Goal: Task Accomplishment & Management: Complete application form

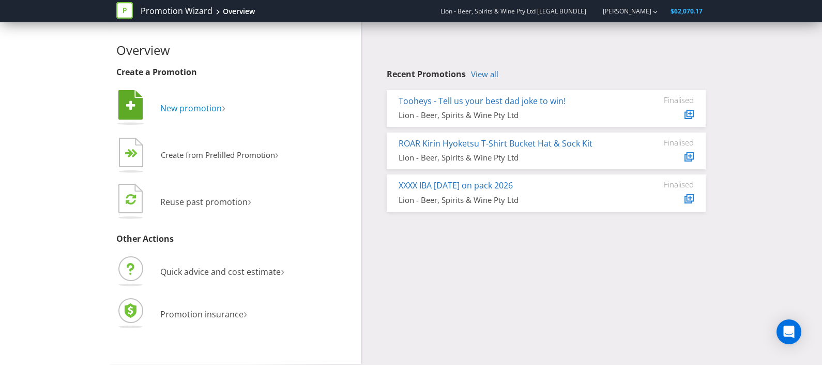
click at [199, 108] on span "New promotion" at bounding box center [191, 107] width 62 height 11
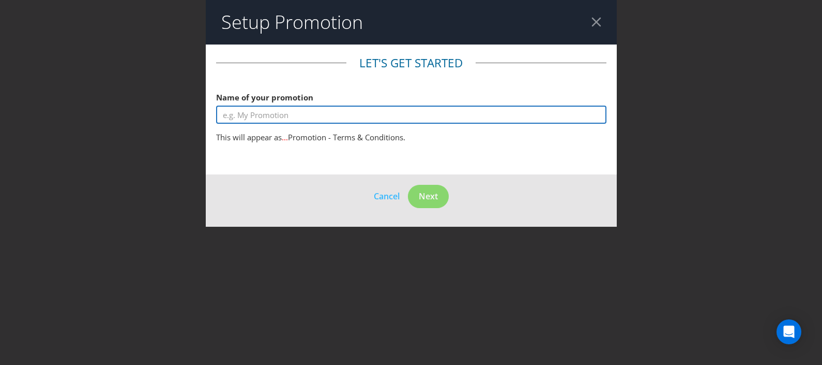
click at [260, 117] on input "text" at bounding box center [411, 115] width 391 height 18
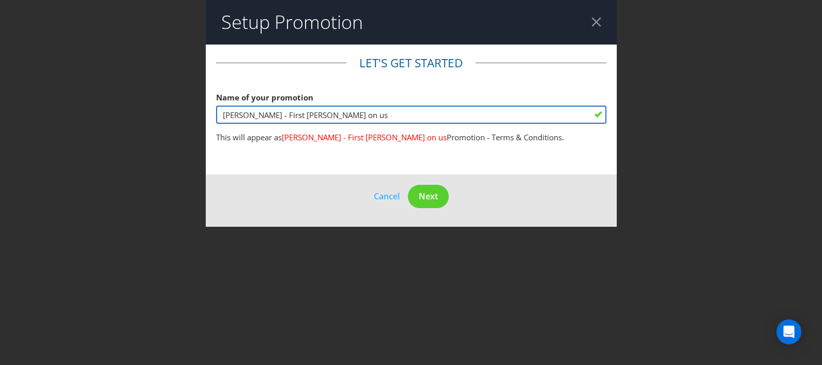
click at [357, 113] on input "[PERSON_NAME] - First [PERSON_NAME] on us" at bounding box center [411, 115] width 391 height 18
click at [366, 113] on input "[PERSON_NAME] - First [PERSON_NAME] On us" at bounding box center [411, 115] width 391 height 18
drag, startPoint x: 350, startPoint y: 116, endPoint x: 300, endPoint y: 116, distance: 50.2
click at [300, 116] on input "[PERSON_NAME] - First Kirin Hyoketsu On Us" at bounding box center [411, 115] width 391 height 18
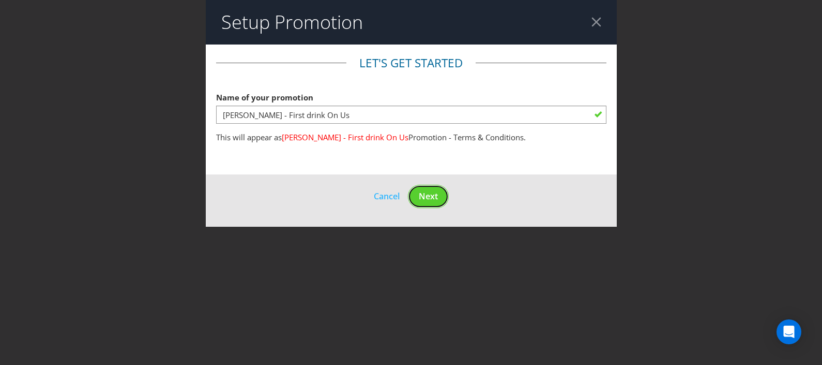
drag, startPoint x: 417, startPoint y: 193, endPoint x: 364, endPoint y: 113, distance: 96.6
click at [364, 113] on form "Let's get started Name of your promotion [PERSON_NAME] - First drink On Us This…" at bounding box center [411, 135] width 411 height 182
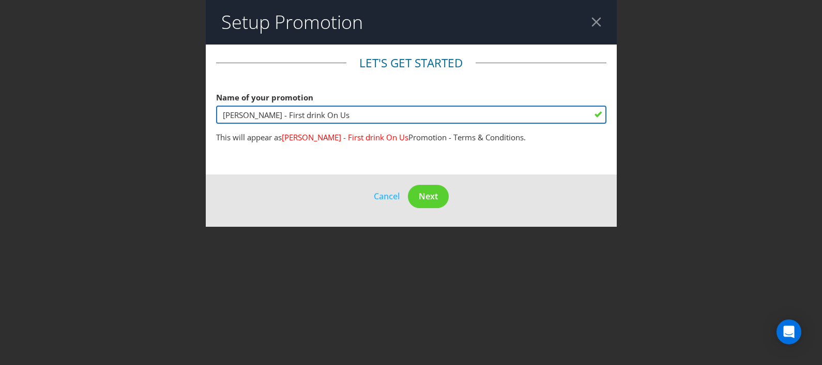
click at [364, 117] on input "[PERSON_NAME] - First drink On Us" at bounding box center [411, 115] width 391 height 18
type input "[PERSON_NAME] - First drink On Us - On Premise"
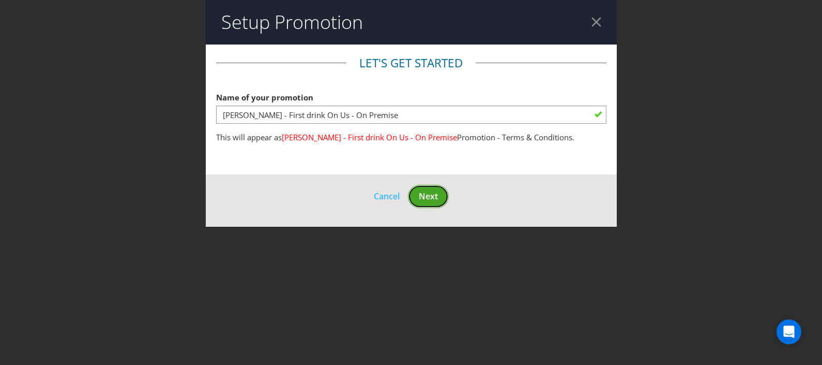
click at [433, 194] on span "Next" at bounding box center [428, 195] width 19 height 11
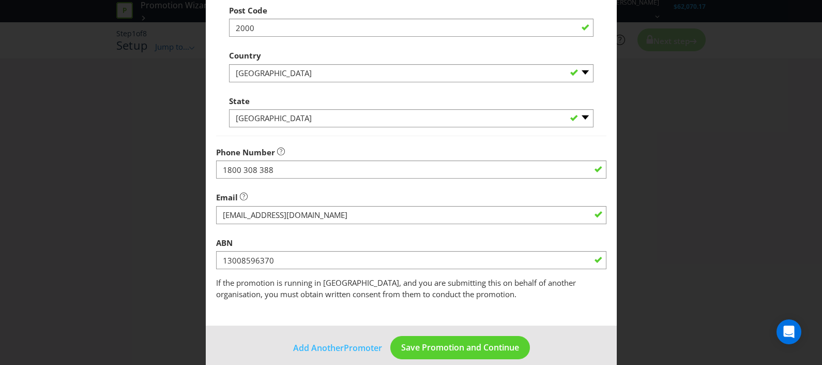
scroll to position [310, 0]
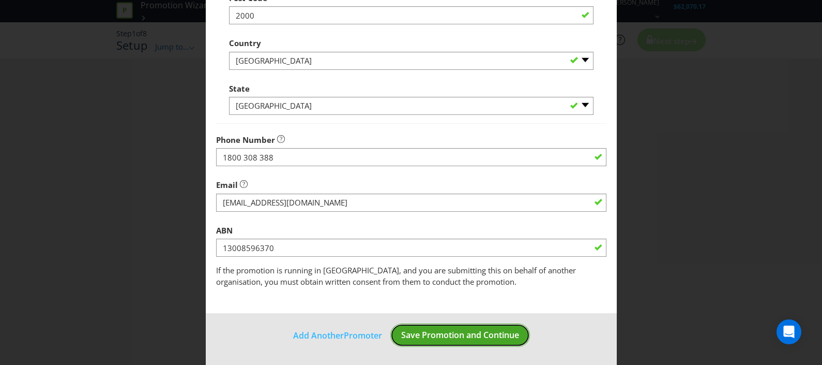
click at [464, 329] on span "Save Promotion and Continue" at bounding box center [460, 334] width 118 height 11
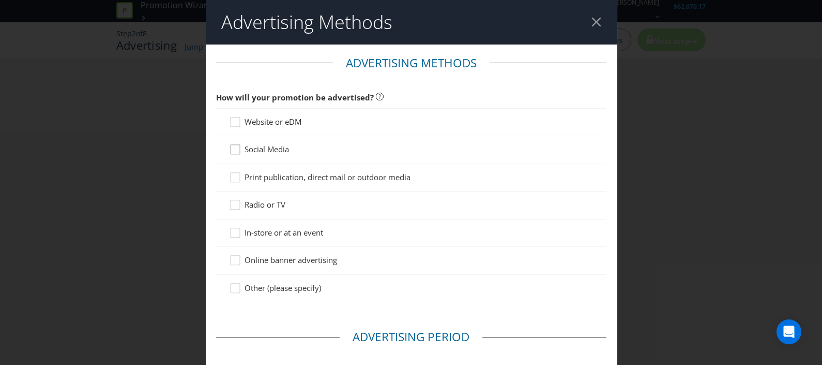
click at [236, 155] on icon at bounding box center [237, 152] width 16 height 16
click at [0, 0] on input "Social Media" at bounding box center [0, 0] width 0 height 0
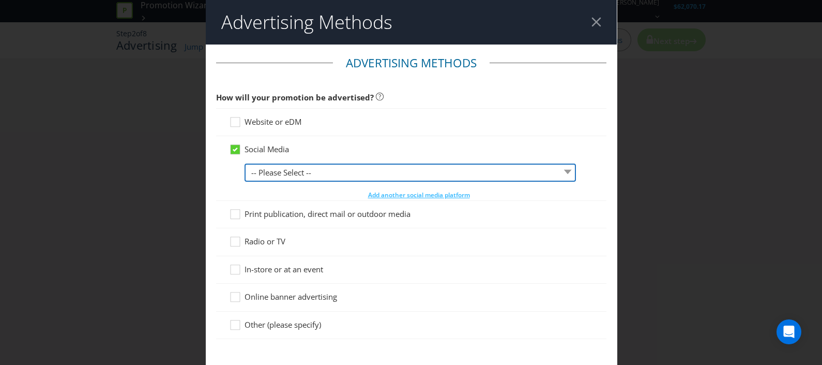
click at [256, 169] on select "-- Please Select -- Facebook X Instagram Snapchat LinkedIn Pinterest Tumblr You…" at bounding box center [411, 172] width 332 height 18
select select "FACEBOOK"
click at [245, 163] on select "-- Please Select -- Facebook X Instagram Snapchat LinkedIn Pinterest Tumblr You…" at bounding box center [411, 172] width 332 height 18
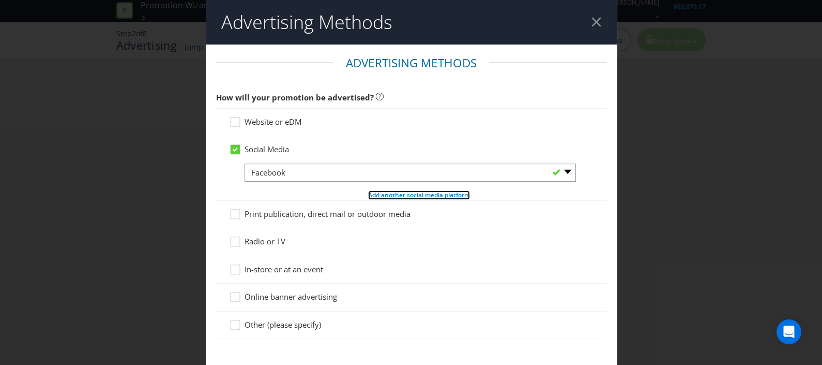
click at [389, 191] on span "Add another social media platform" at bounding box center [419, 194] width 102 height 9
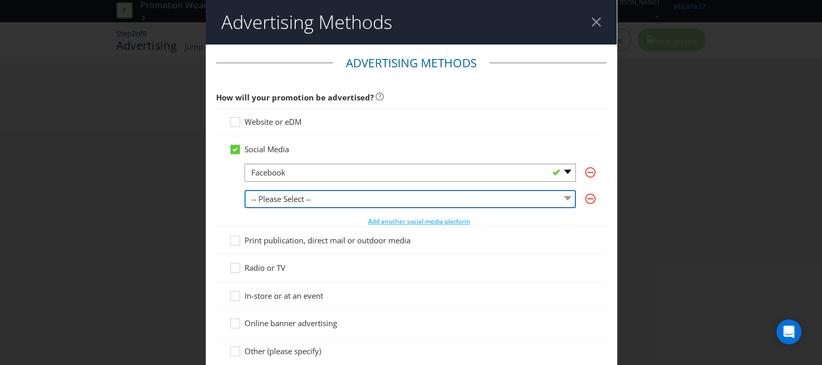
click at [279, 197] on select "-- Please Select -- Facebook X Instagram Snapchat LinkedIn Pinterest Tumblr You…" at bounding box center [411, 199] width 332 height 18
select select "INSTAGRAM"
click at [245, 190] on select "-- Please Select -- Facebook X Instagram Snapchat LinkedIn Pinterest Tumblr You…" at bounding box center [411, 199] width 332 height 18
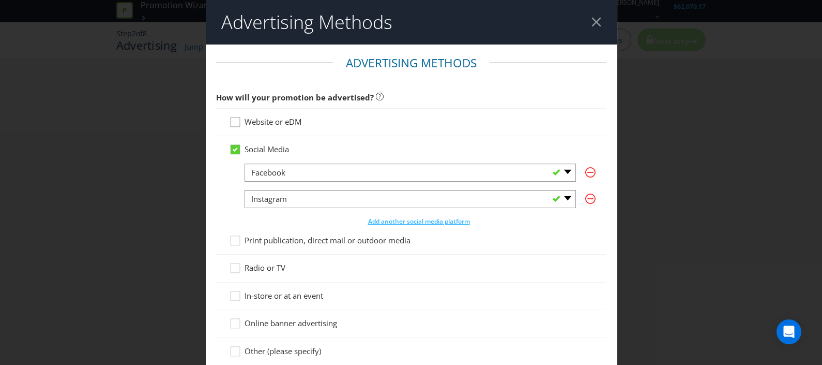
click at [235, 123] on icon at bounding box center [237, 124] width 16 height 16
click at [0, 0] on input "Website or eDM" at bounding box center [0, 0] width 0 height 0
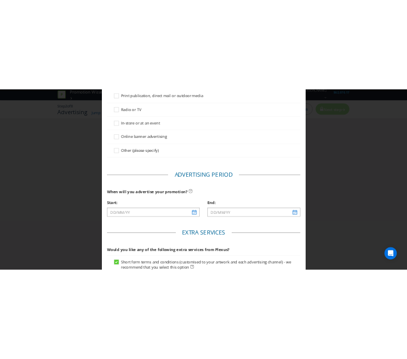
scroll to position [323, 0]
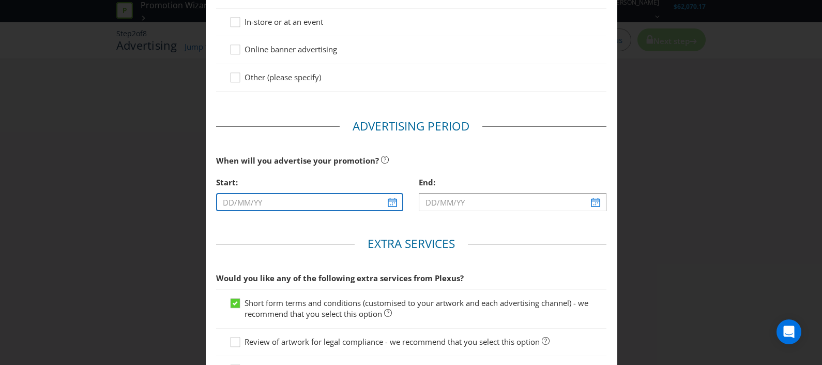
click at [393, 195] on input "text" at bounding box center [310, 202] width 188 height 18
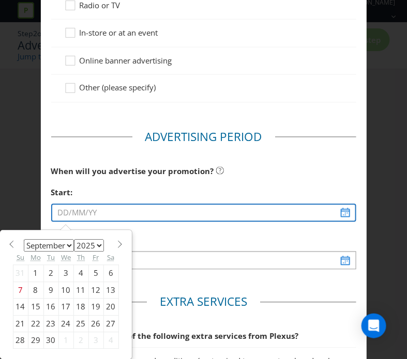
scroll to position [334, 0]
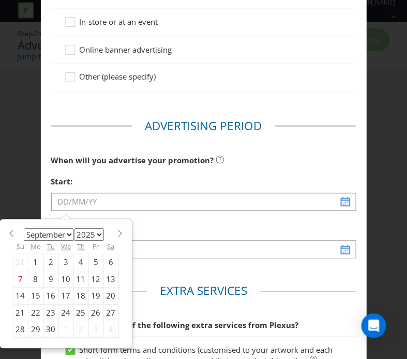
click at [62, 231] on select "January February March April May June July August September October November De…" at bounding box center [49, 235] width 50 height 12
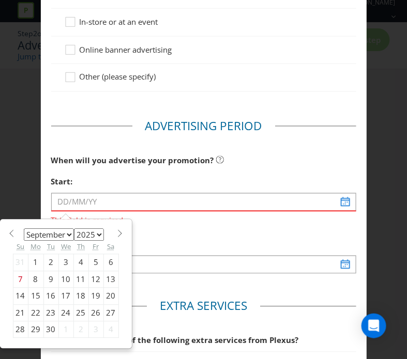
select select "10"
click at [24, 229] on select "January February March April May June July August September October November De…" at bounding box center [49, 235] width 50 height 12
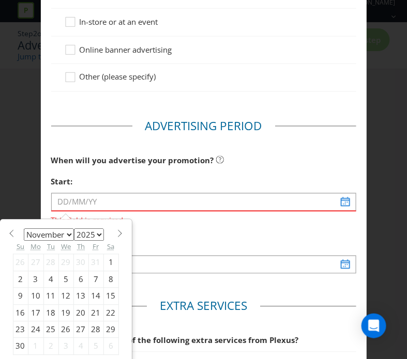
click at [34, 331] on div "24" at bounding box center [36, 330] width 16 height 17
type input "[DATE]"
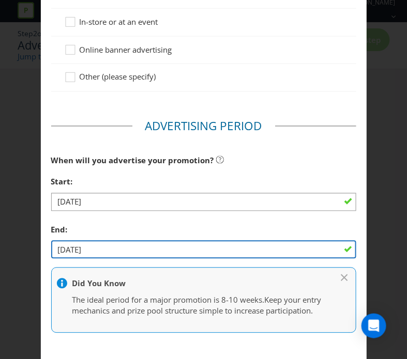
click at [122, 256] on input "[DATE]" at bounding box center [203, 250] width 305 height 18
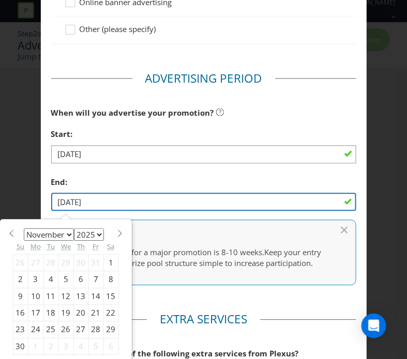
scroll to position [399, 0]
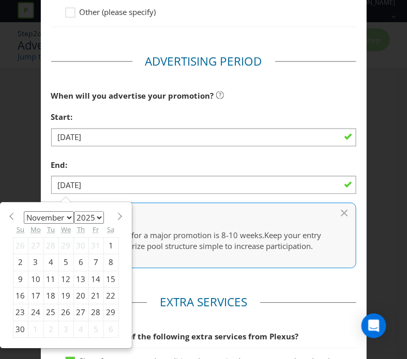
click at [65, 217] on section "January February March April May June July August September October November [D…" at bounding box center [66, 216] width 106 height 8
click at [62, 217] on select "January February March April May June July August September October November De…" at bounding box center [49, 218] width 50 height 12
select select "11"
click at [24, 212] on select "January February March April May June July August September October November De…" at bounding box center [49, 218] width 50 height 12
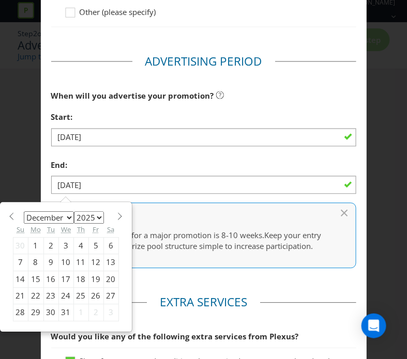
click at [91, 278] on div "19" at bounding box center [95, 280] width 15 height 17
type input "[DATE]"
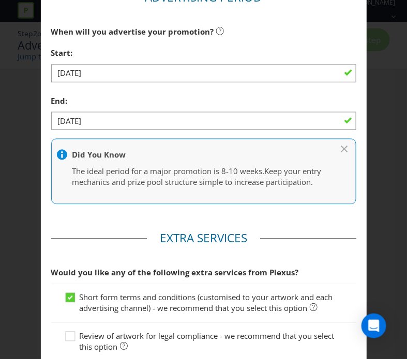
scroll to position [587, 0]
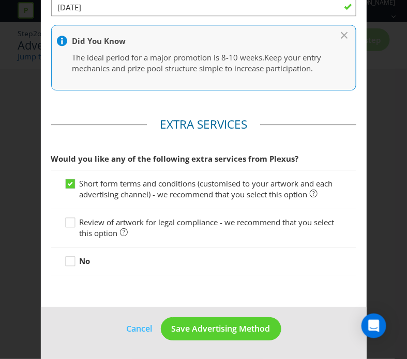
click at [85, 229] on span "Review of artwork for legal compliance - we recommend that you select this opti…" at bounding box center [207, 227] width 255 height 21
click at [0, 0] on input "Review of artwork for legal compliance - we recommend that you select this opti…" at bounding box center [0, 0] width 0 height 0
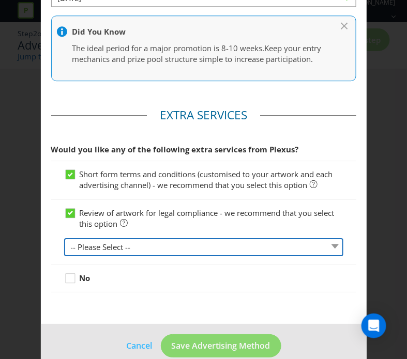
click at [119, 256] on select "-- Please Select -- 1 piece 2-4 pieces (provided at same time) 5-7 pieces (prov…" at bounding box center [203, 247] width 279 height 18
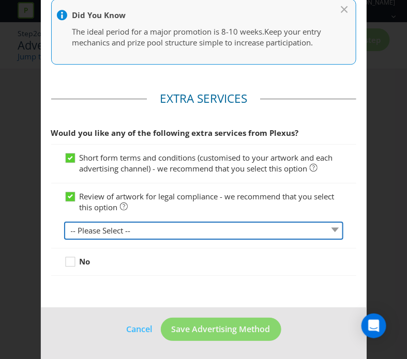
scroll to position [613, 0]
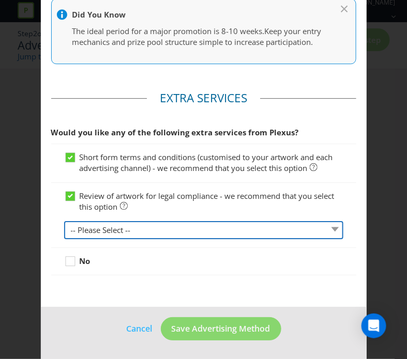
click at [132, 232] on select "-- Please Select -- 1 piece 2-4 pieces (provided at same time) 5-7 pieces (prov…" at bounding box center [203, 230] width 279 height 18
click at [64, 221] on select "-- Please Select -- 1 piece 2-4 pieces (provided at same time) 5-7 pieces (prov…" at bounding box center [203, 230] width 279 height 18
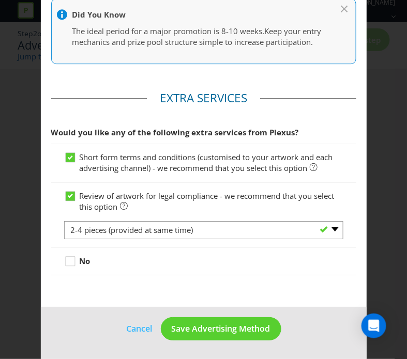
click at [138, 251] on div "No" at bounding box center [203, 261] width 305 height 27
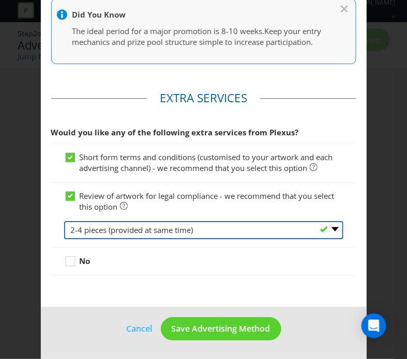
click at [159, 223] on select "-- Please Select -- 1 piece 2-4 pieces (provided at same time) 5-7 pieces (prov…" at bounding box center [203, 230] width 279 height 18
select select "MARKETING_REVIEW_1"
click at [64, 221] on select "-- Please Select -- 1 piece 2-4 pieces (provided at same time) 5-7 pieces (prov…" at bounding box center [203, 230] width 279 height 18
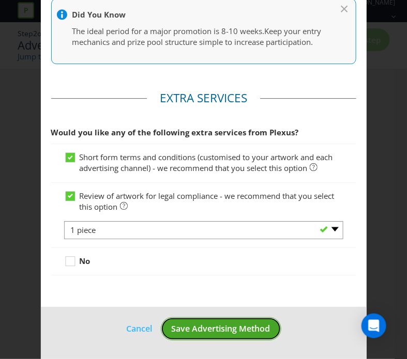
click at [223, 328] on span "Save Advertising Method" at bounding box center [221, 328] width 99 height 11
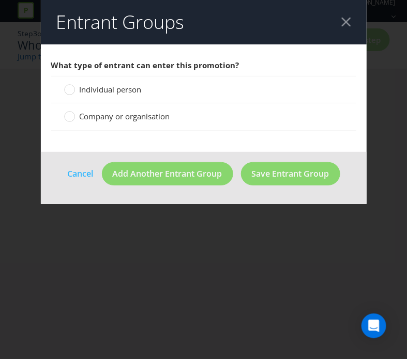
click at [83, 88] on span "Individual person" at bounding box center [111, 89] width 62 height 10
click at [0, 0] on input "Individual person" at bounding box center [0, 0] width 0 height 0
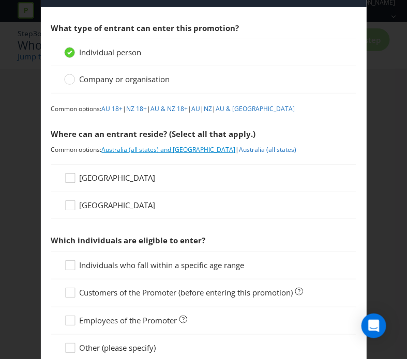
scroll to position [64, 0]
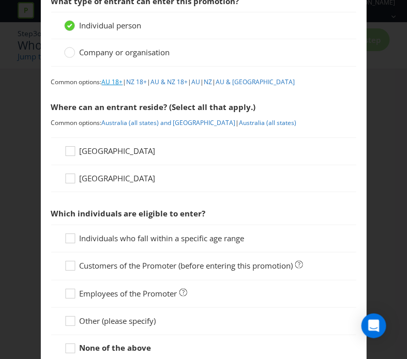
click at [110, 80] on link "AU 18+" at bounding box center [112, 82] width 21 height 9
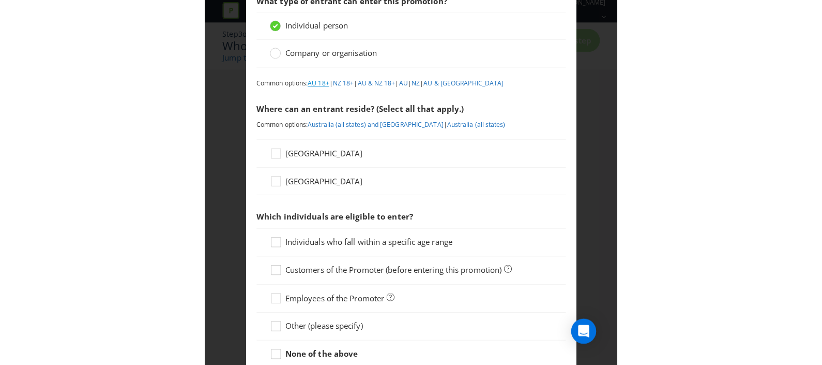
scroll to position [522, 0]
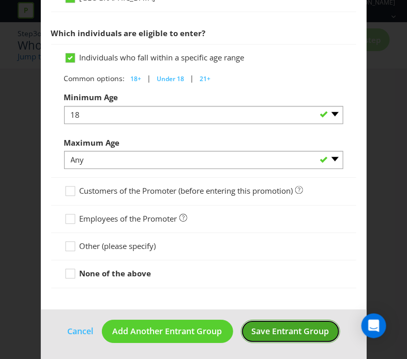
click at [287, 326] on span "Save Entrant Group" at bounding box center [291, 331] width 78 height 11
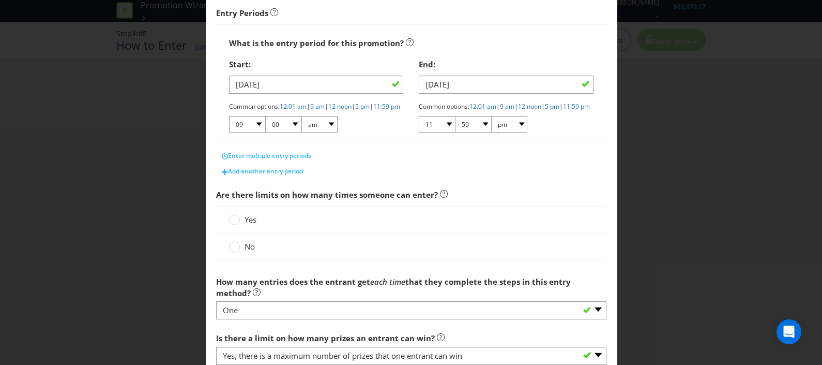
scroll to position [194, 0]
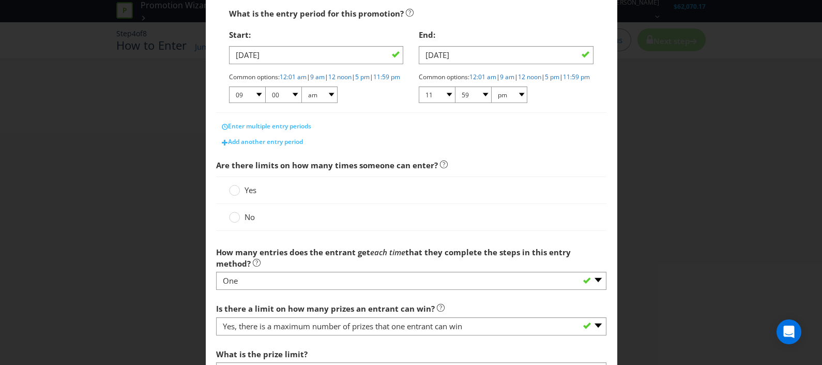
click at [245, 195] on span "Yes" at bounding box center [251, 190] width 12 height 10
click at [0, 0] on input "Yes" at bounding box center [0, 0] width 0 height 0
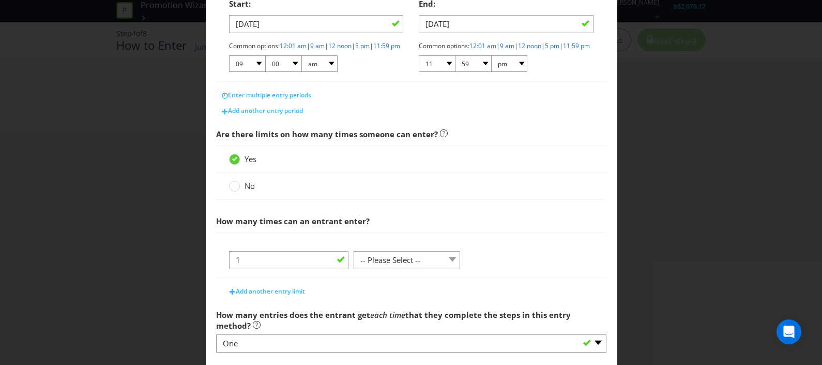
scroll to position [323, 0]
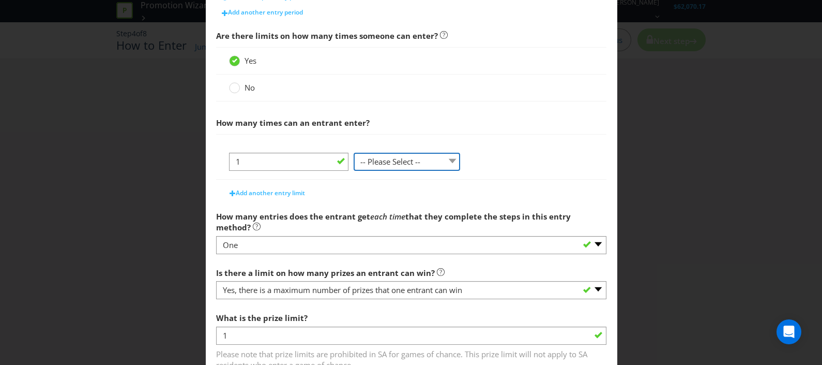
click at [424, 171] on select "-- Please Select -- per person per day per purchase per transaction Other (plea…" at bounding box center [407, 162] width 107 height 18
select select "PER_PERSON"
click at [354, 171] on select "-- Please Select -- per person per day per purchase per transaction Other (plea…" at bounding box center [407, 162] width 107 height 18
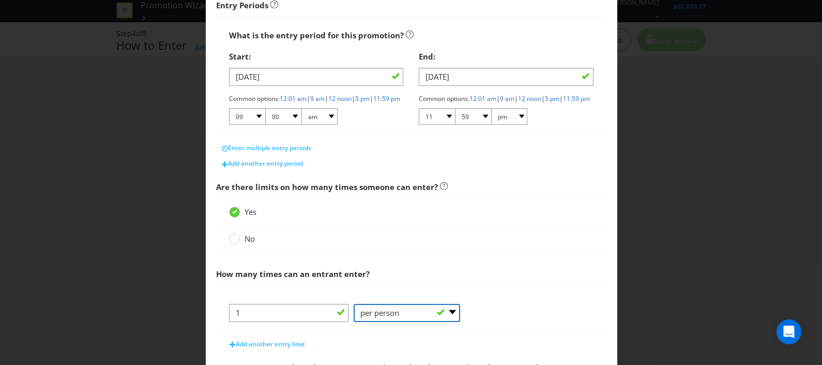
scroll to position [302, 0]
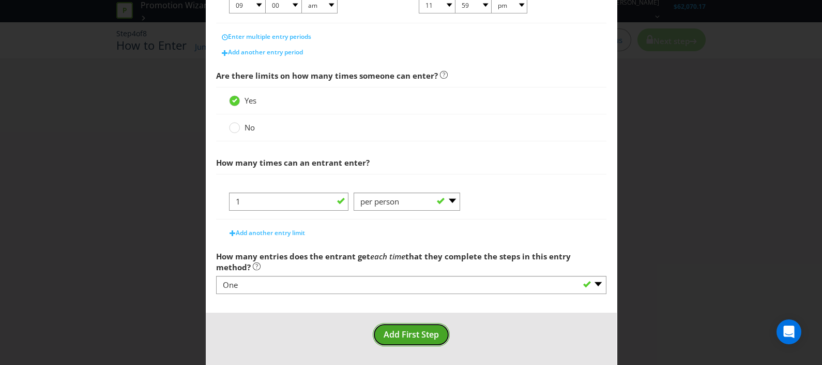
click at [411, 337] on span "Add First Step" at bounding box center [411, 333] width 55 height 11
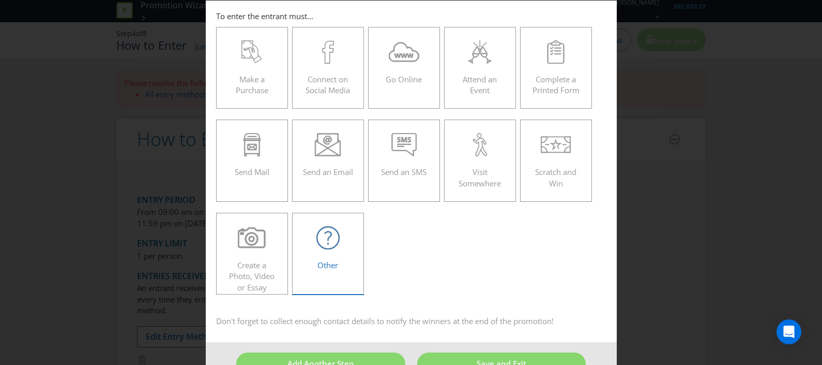
click at [314, 274] on label "Other" at bounding box center [328, 254] width 72 height 82
click at [0, 0] on input "Other" at bounding box center [0, 0] width 0 height 0
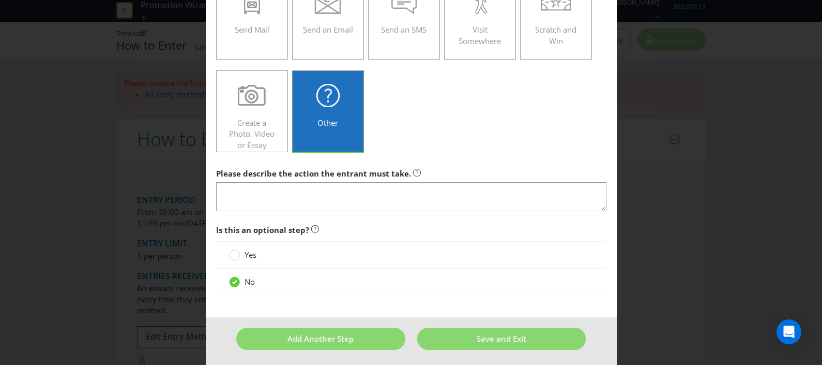
scroll to position [188, 0]
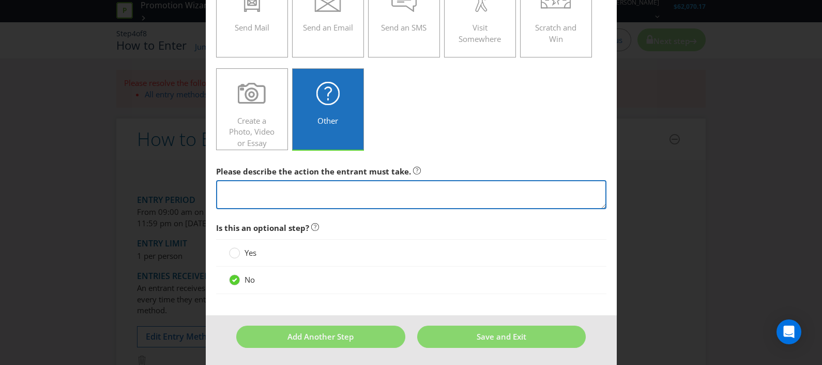
click at [261, 185] on textarea at bounding box center [411, 194] width 391 height 29
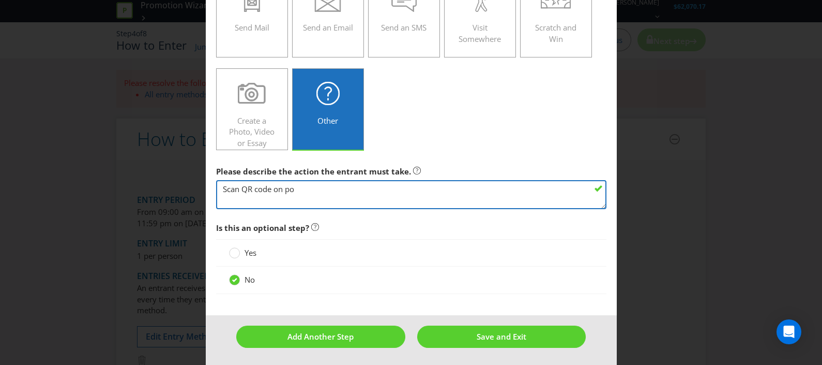
drag, startPoint x: 298, startPoint y: 187, endPoint x: 163, endPoint y: 188, distance: 135.0
click at [163, 188] on div "How to Enter To enter the entrant must... Make a Purchase Connect on Social Med…" at bounding box center [411, 182] width 822 height 365
paste textarea "the QR code or visit [DOMAIN_NAME], follow the prompts to the Promotion claim p…"
drag, startPoint x: 312, startPoint y: 186, endPoint x: 430, endPoint y: 187, distance: 118.5
click at [430, 187] on textarea "Scan the QR code or visit [DOMAIN_NAME], follow the prompts to the Promotion cl…" at bounding box center [411, 194] width 391 height 29
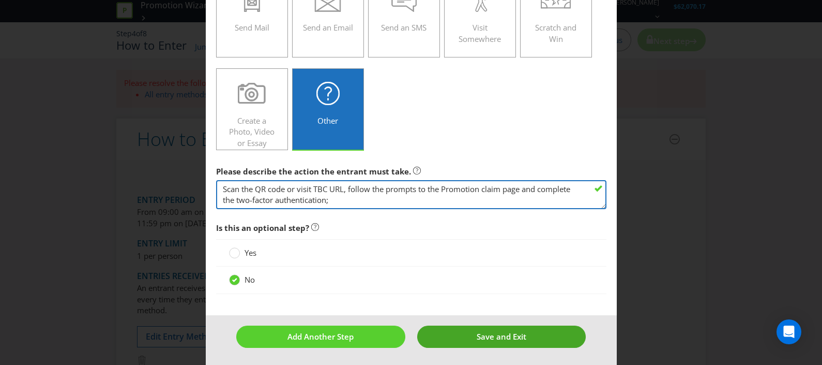
type textarea "Scan the QR code or visit TBC URL, follow the prompts to the Promotion claim pa…"
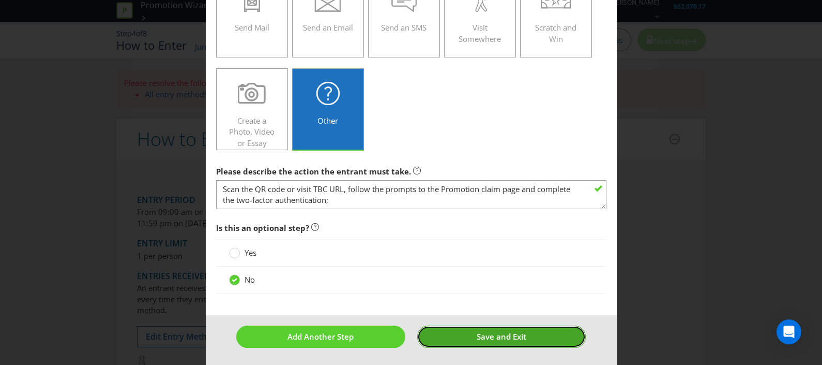
click at [481, 336] on span "Save and Exit" at bounding box center [502, 336] width 50 height 10
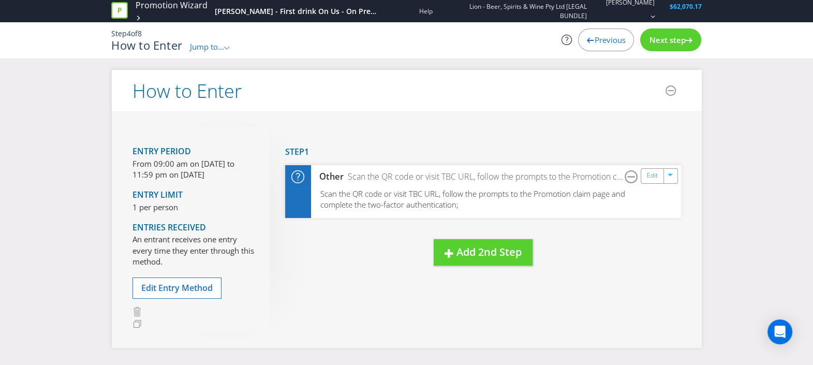
click at [670, 43] on span "Next step" at bounding box center [667, 40] width 36 height 10
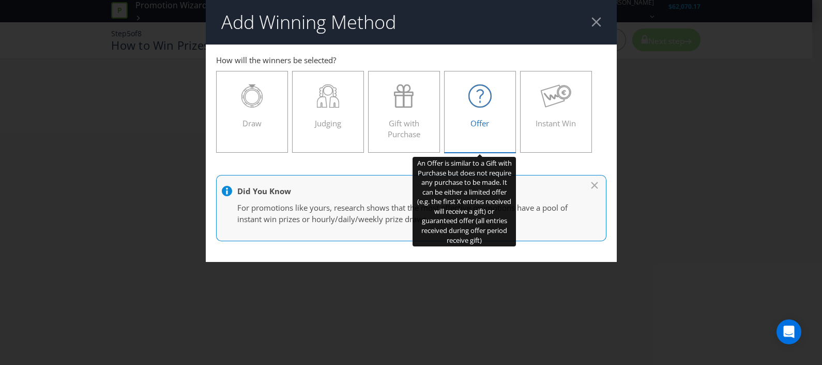
click at [489, 101] on icon at bounding box center [480, 95] width 23 height 23
click at [0, 0] on input "Offer" at bounding box center [0, 0] width 0 height 0
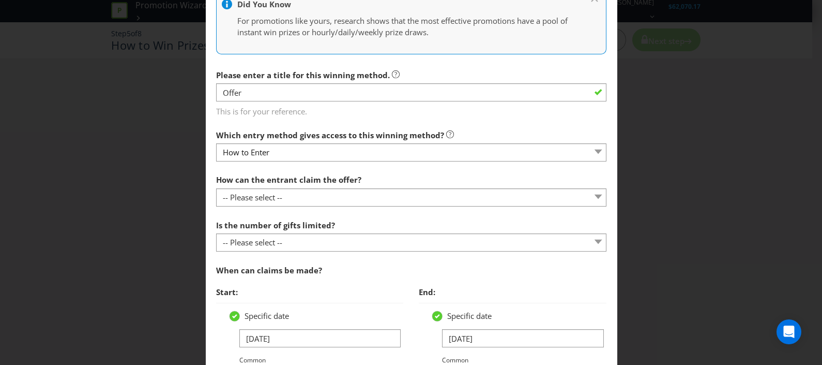
scroll to position [258, 0]
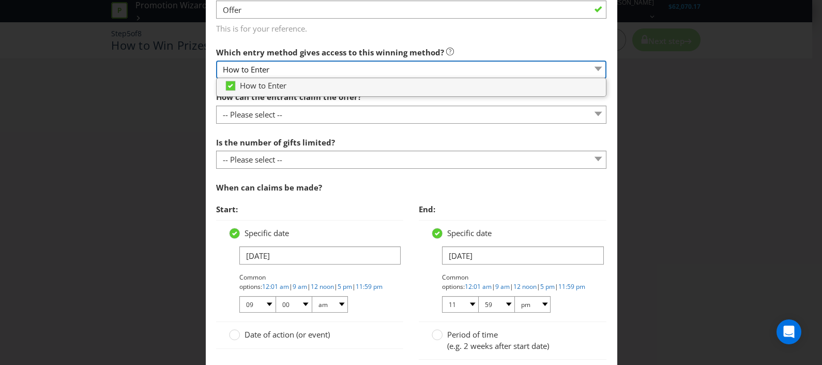
click at [303, 71] on select "How to Enter" at bounding box center [411, 70] width 391 height 18
click at [308, 70] on select "How to Enter" at bounding box center [411, 70] width 391 height 18
click at [321, 62] on select "How to Enter" at bounding box center [411, 70] width 391 height 18
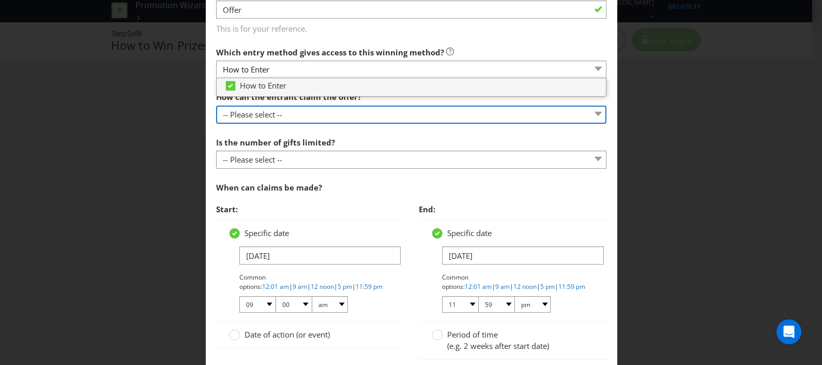
click at [289, 115] on select "-- Please select -- Already covered by entry mechanic Automatically sent to cla…" at bounding box center [411, 115] width 391 height 18
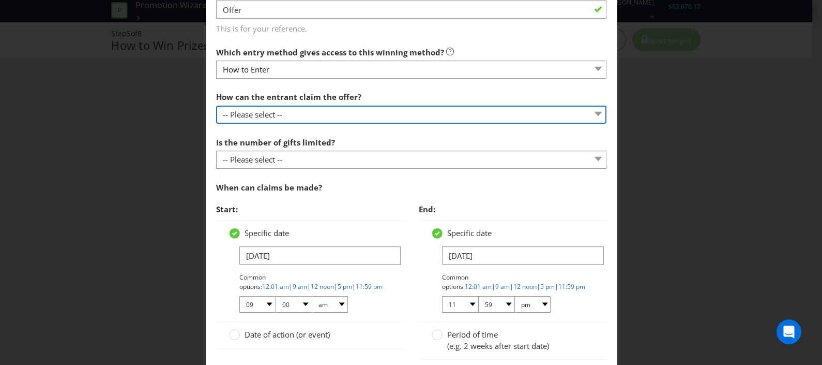
select select "OTHER"
click at [216, 106] on select "-- Please select -- Already covered by entry mechanic Automatically sent to cla…" at bounding box center [411, 115] width 391 height 18
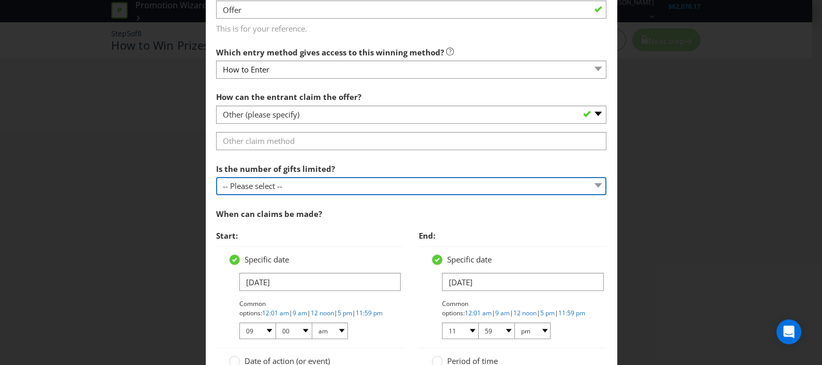
click at [309, 187] on select "-- Please select -- Unlimited gifts available during promotional period Number …" at bounding box center [411, 186] width 391 height 18
select select "LIMITED"
click at [216, 177] on select "-- Please select -- Unlimited gifts available during promotional period Number …" at bounding box center [411, 186] width 391 height 18
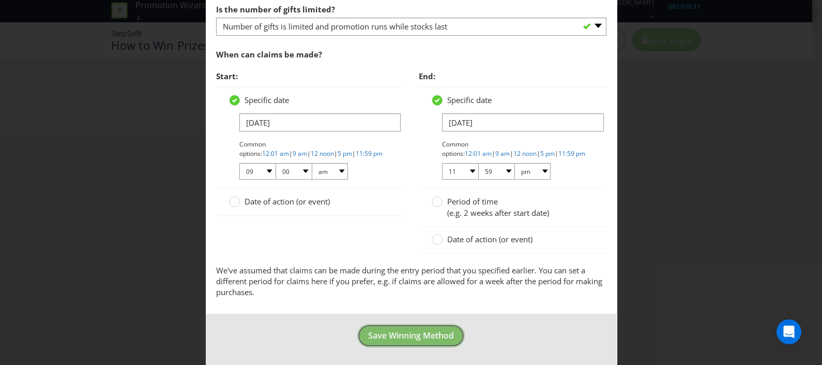
click at [414, 334] on span "Save Winning Method" at bounding box center [411, 334] width 86 height 11
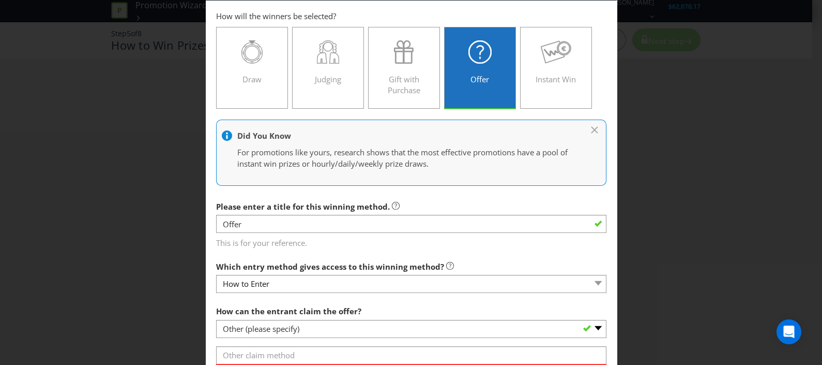
scroll to position [173, 0]
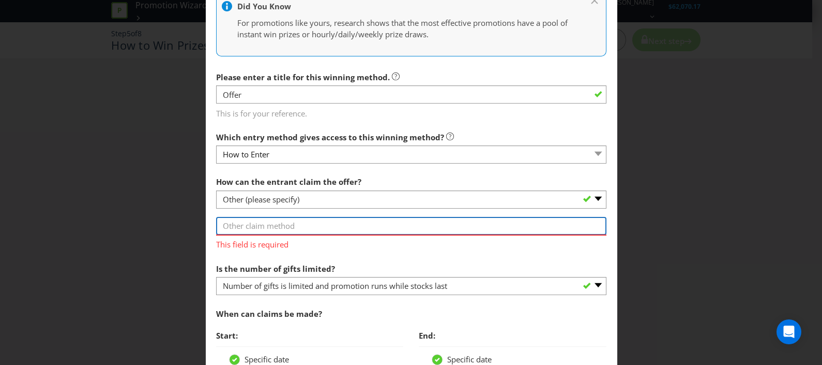
click at [330, 219] on input "text" at bounding box center [411, 226] width 391 height 18
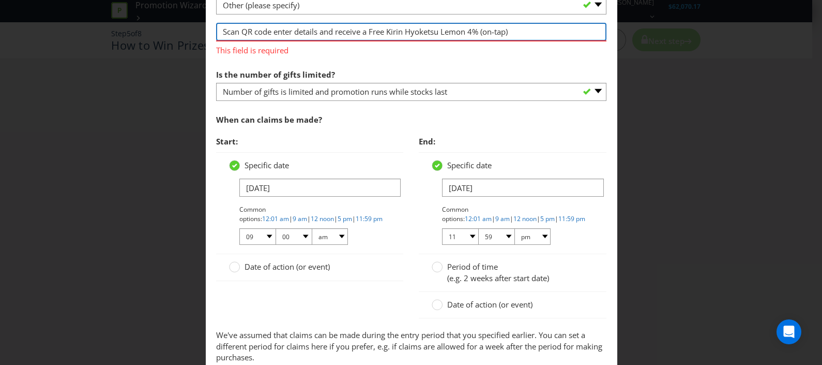
scroll to position [432, 0]
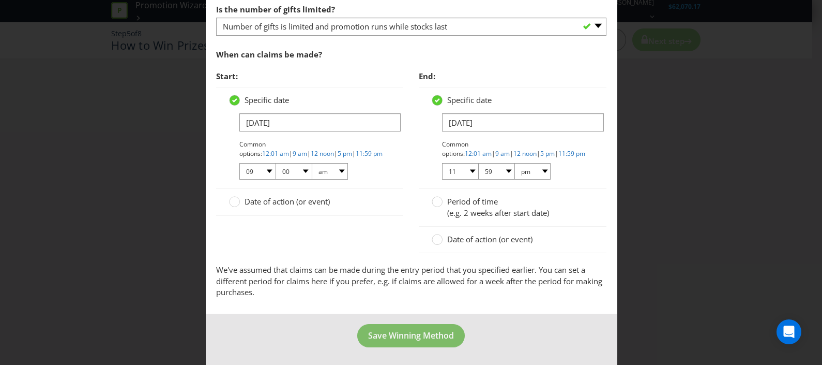
type input "Scan QR code enter details and receive a Free Kirin Hyoketsu Lemon 4% (on-tap)"
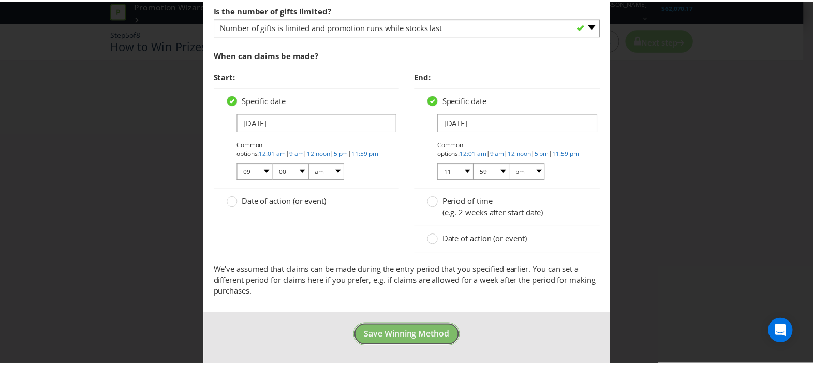
scroll to position [417, 0]
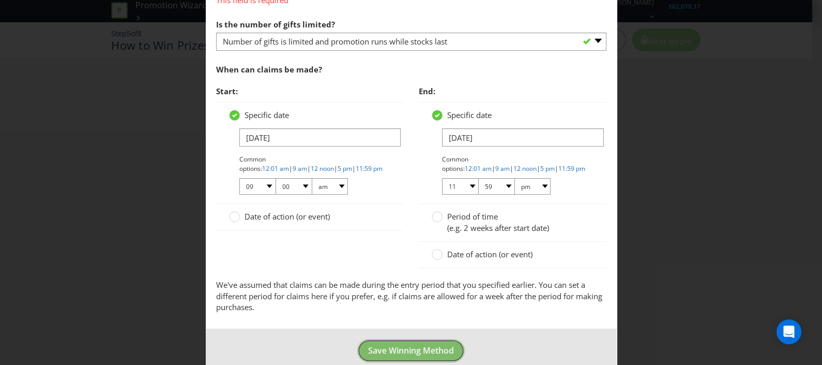
click at [403, 344] on span "Save Winning Method" at bounding box center [411, 349] width 86 height 11
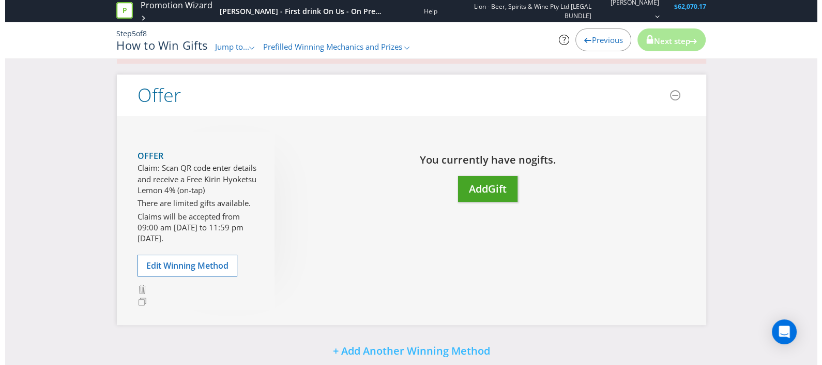
scroll to position [64, 0]
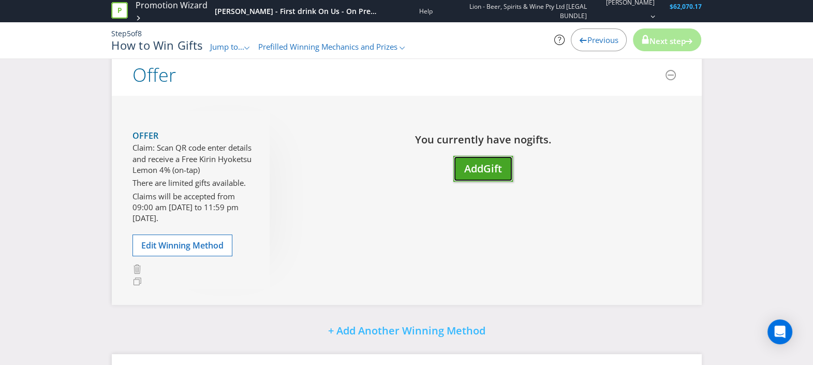
click at [489, 175] on button "Add Gift" at bounding box center [482, 169] width 59 height 26
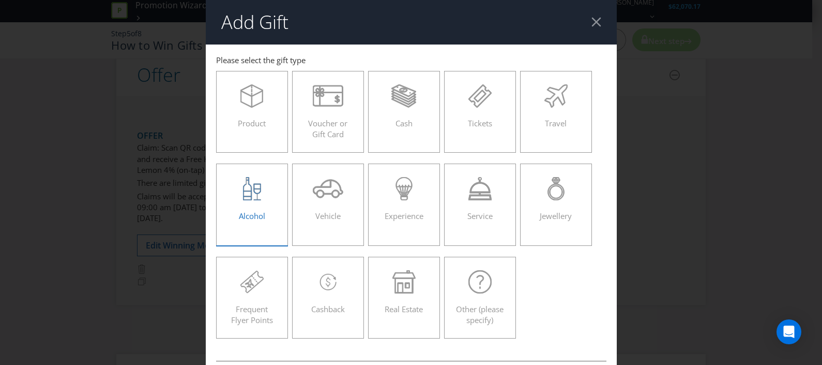
click at [258, 204] on div "Alcohol" at bounding box center [252, 200] width 51 height 47
click at [0, 0] on input "Alcohol" at bounding box center [0, 0] width 0 height 0
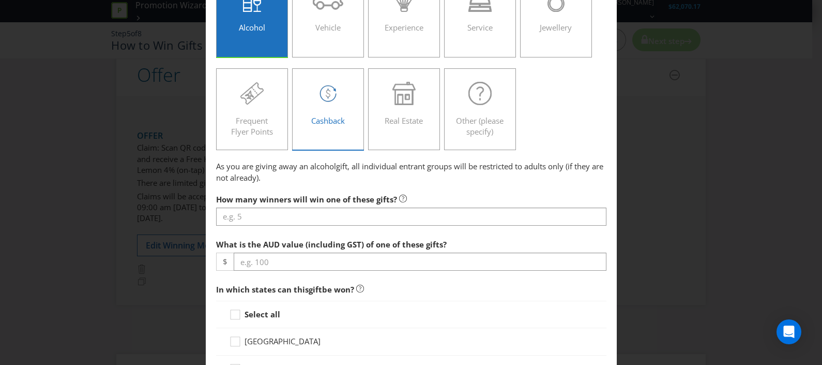
scroll to position [194, 0]
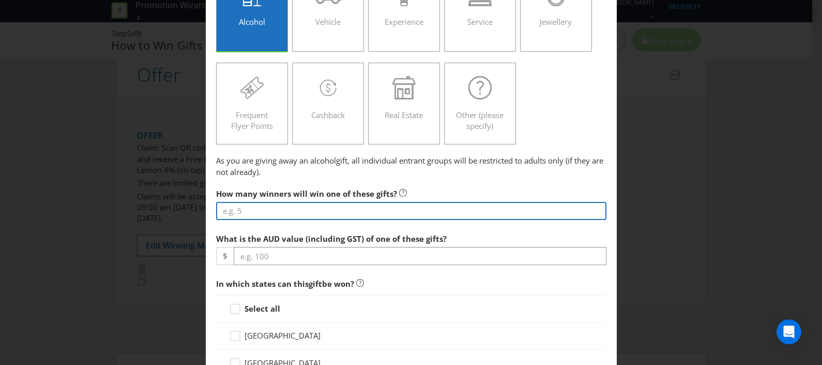
click at [308, 205] on input "number" at bounding box center [411, 211] width 391 height 18
click at [300, 215] on input "number" at bounding box center [411, 211] width 391 height 18
click at [290, 206] on input "number" at bounding box center [411, 211] width 391 height 18
type input "0"
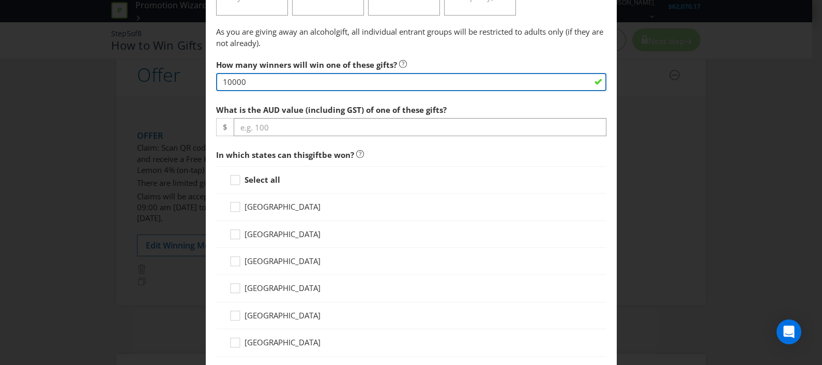
scroll to position [323, 0]
type input "10000"
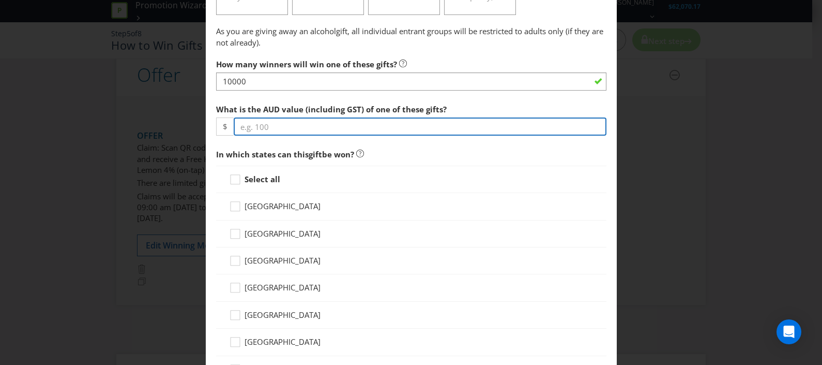
click at [313, 124] on input "number" at bounding box center [420, 126] width 373 height 18
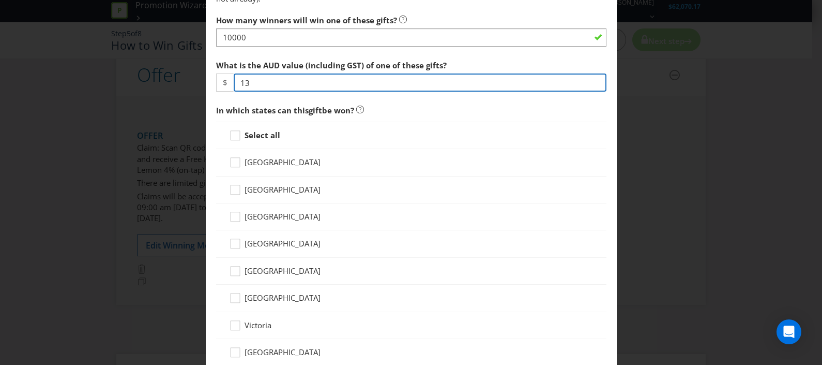
scroll to position [388, 0]
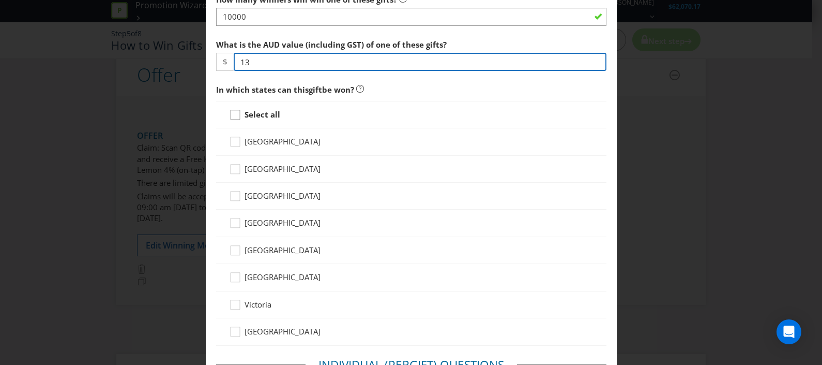
type input "13"
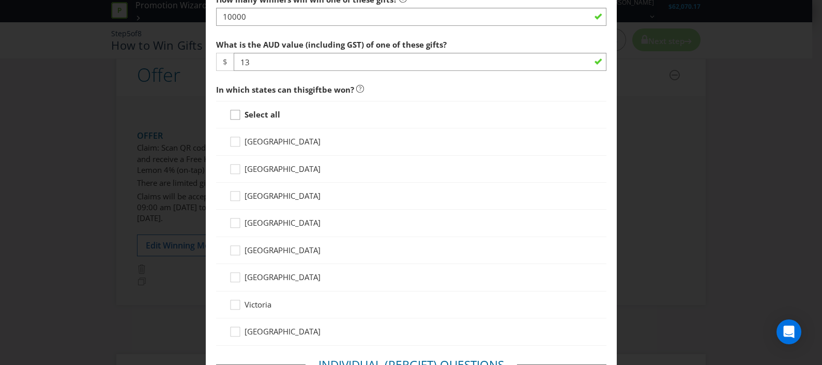
click at [239, 121] on icon at bounding box center [237, 117] width 16 height 16
click at [0, 0] on input "Select all" at bounding box center [0, 0] width 0 height 0
click at [233, 191] on div at bounding box center [235, 192] width 5 height 5
click at [0, 0] on input "[GEOGRAPHIC_DATA]" at bounding box center [0, 0] width 0 height 0
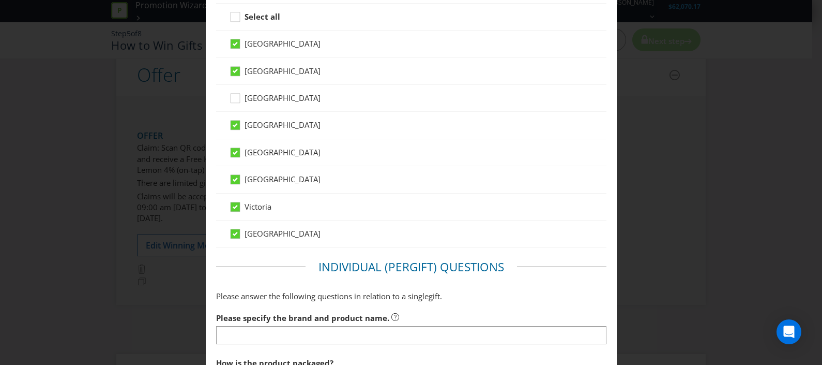
scroll to position [582, 0]
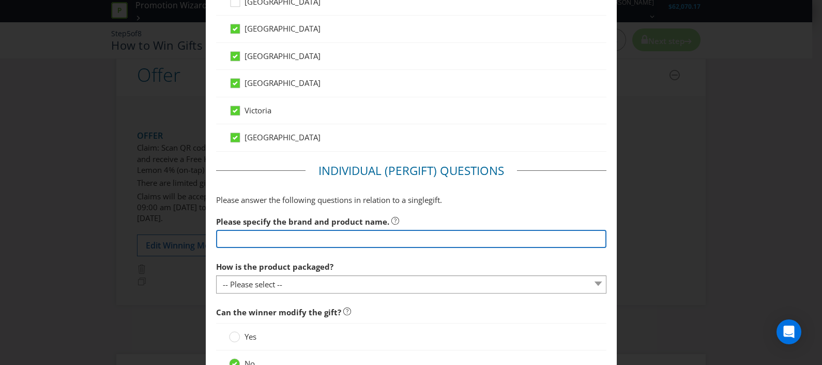
click at [344, 230] on input "text" at bounding box center [411, 239] width 391 height 18
drag, startPoint x: 338, startPoint y: 240, endPoint x: 274, endPoint y: 238, distance: 64.2
click at [274, 238] on input "[PERSON_NAME] (Any flavour)" at bounding box center [411, 239] width 391 height 18
type input "[PERSON_NAME] Lemon 4% (on tap)"
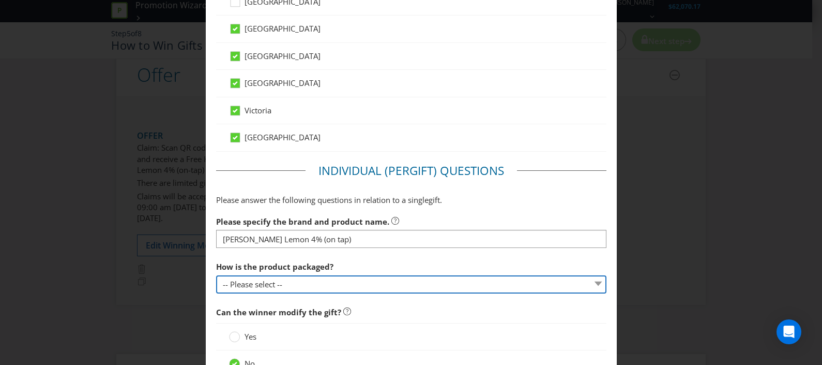
click at [306, 282] on select "-- Please select -- Bottle Can Cup Other (please specify)" at bounding box center [411, 284] width 391 height 18
select select "OTHER"
click at [216, 275] on select "-- Please select -- Bottle Can Cup Other (please specify)" at bounding box center [411, 284] width 391 height 18
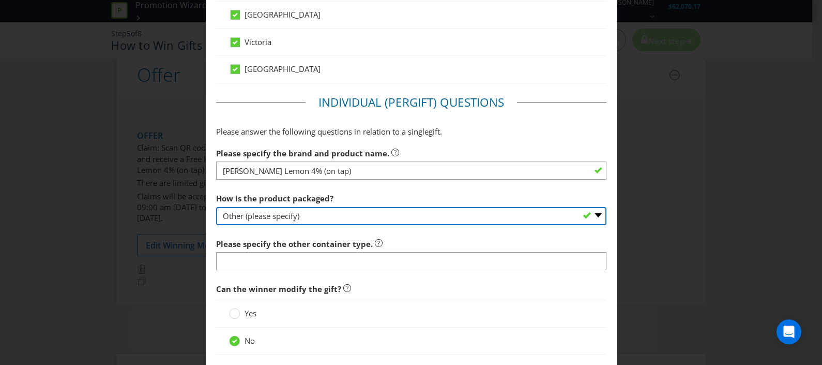
scroll to position [711, 0]
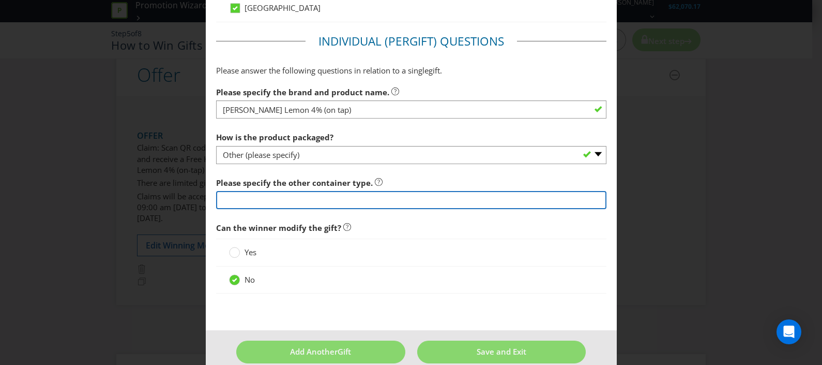
drag, startPoint x: 263, startPoint y: 193, endPoint x: 248, endPoint y: 203, distance: 17.5
click at [262, 193] on input "text" at bounding box center [411, 200] width 391 height 18
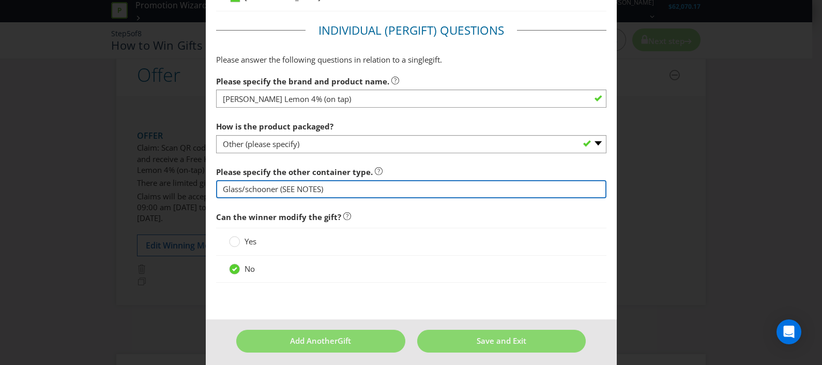
scroll to position [726, 0]
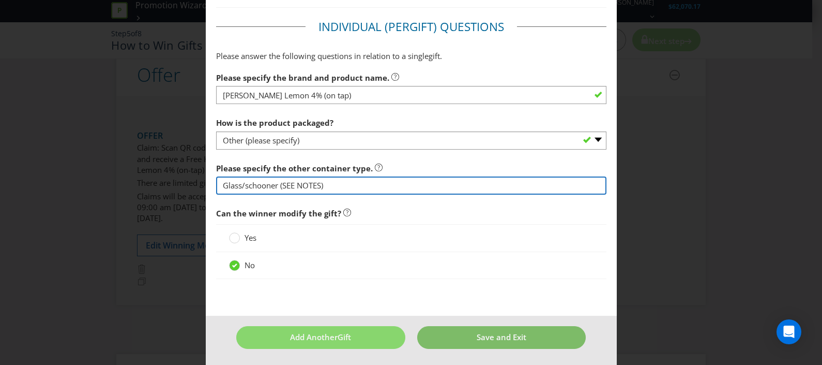
type input "Glass/schooner (SEE NOTES)"
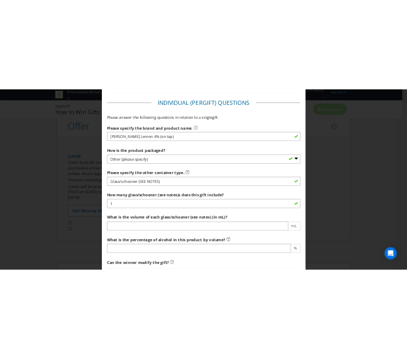
scroll to position [855, 0]
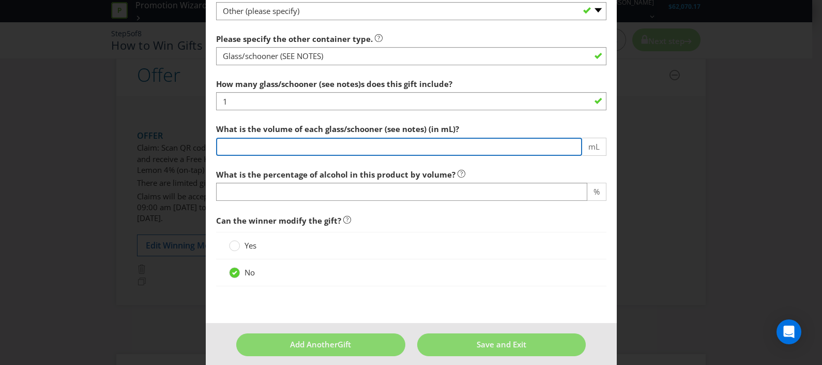
click at [277, 142] on input "number" at bounding box center [399, 147] width 366 height 18
click at [293, 147] on input "number" at bounding box center [399, 147] width 366 height 18
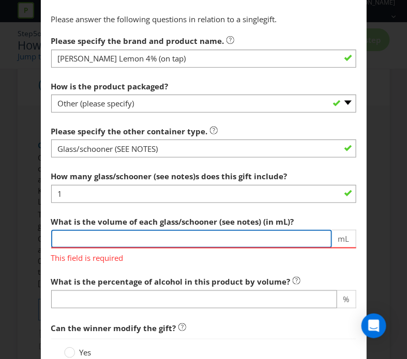
scroll to position [947, 0]
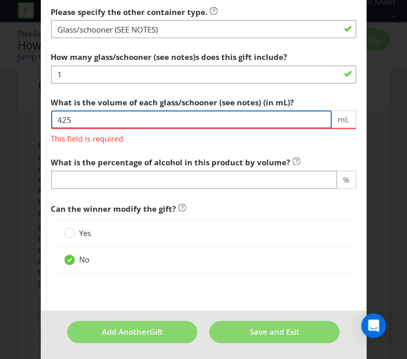
type input "425"
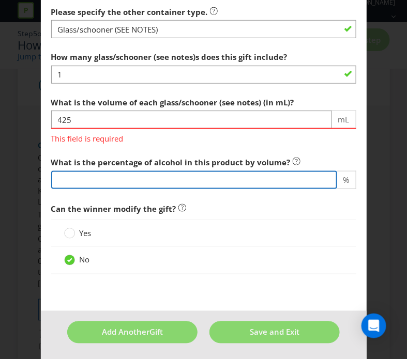
scroll to position [960, 0]
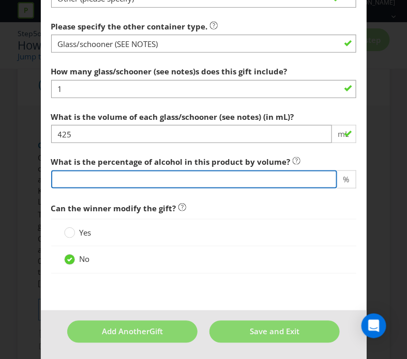
click at [195, 172] on input "number" at bounding box center [194, 180] width 286 height 18
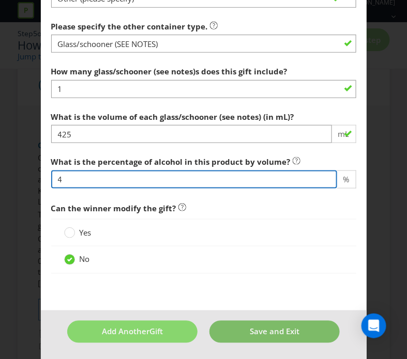
type input "4"
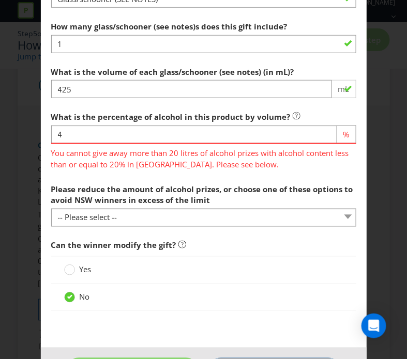
scroll to position [1042, 0]
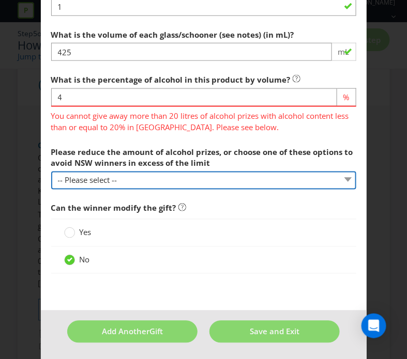
click at [111, 172] on select "-- Please select -- cash in lieu of alcohol component of prize a non-alcohol pr…" at bounding box center [203, 181] width 305 height 18
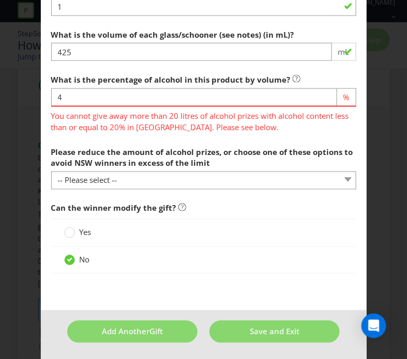
click at [113, 123] on span "You cannot give away more than 20 litres of alcohol prizes with alcohol content…" at bounding box center [203, 120] width 305 height 26
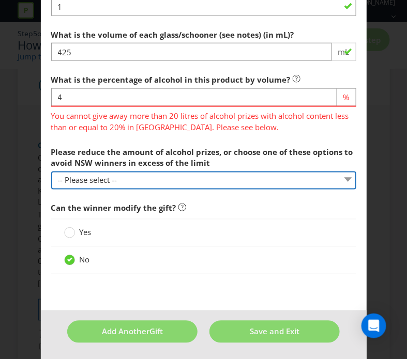
click at [176, 176] on select "-- Please select -- cash in lieu of alcohol component of prize a non-alcohol pr…" at bounding box center [203, 181] width 305 height 18
select select "ALTERNATIVE_PRIZE"
click at [51, 172] on select "-- Please select -- cash in lieu of alcohol component of prize a non-alcohol pr…" at bounding box center [203, 181] width 305 height 18
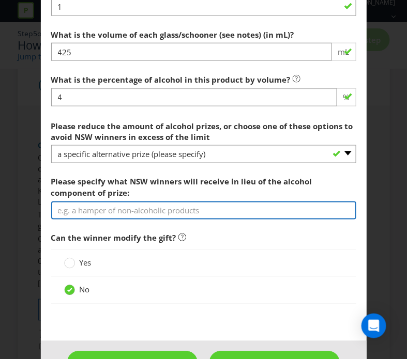
click at [147, 208] on input "text" at bounding box center [203, 211] width 305 height 18
type input "NA"
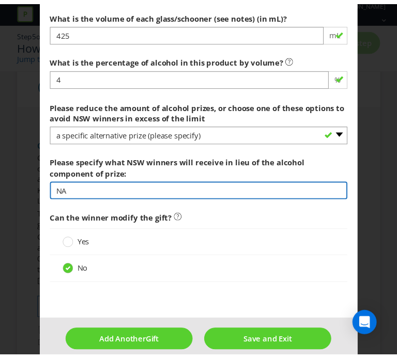
scroll to position [1073, 0]
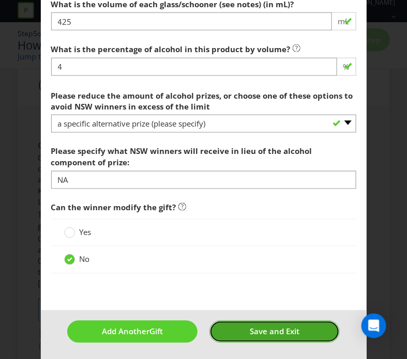
click at [253, 333] on span "Save and Exit" at bounding box center [275, 332] width 50 height 10
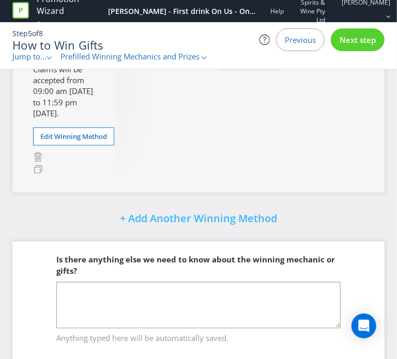
scroll to position [401, 0]
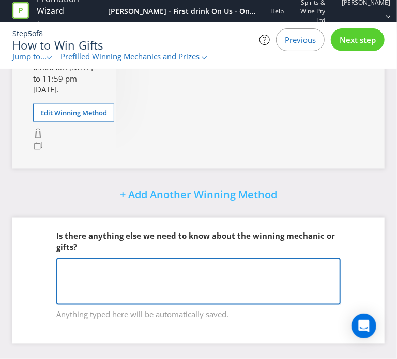
click at [104, 279] on textarea at bounding box center [198, 282] width 284 height 47
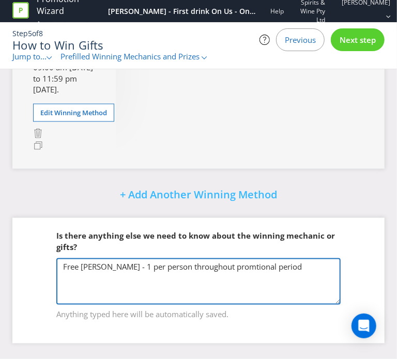
click at [65, 275] on textarea "Free [PERSON_NAME] - 1 per person throughout promtional period" at bounding box center [198, 282] width 284 height 47
paste textarea "NSW,[GEOGRAPHIC_DATA],QLD: 425ml “Schooner” [GEOGRAPHIC_DATA]: 285ml “Middy” [G…"
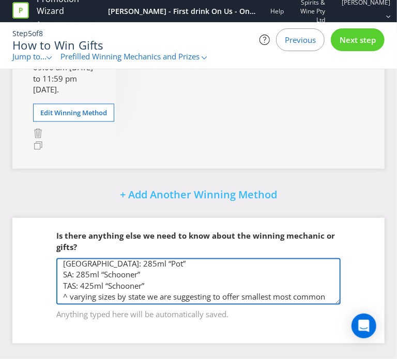
scroll to position [49, 0]
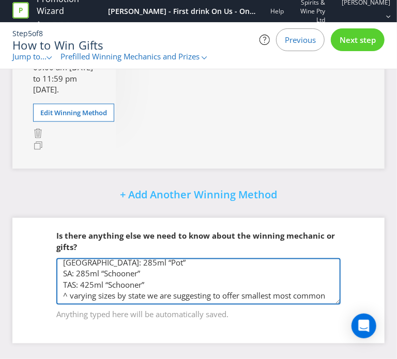
type textarea "Free Kirin Hyoketsu - 1 per person throughout promtional period [GEOGRAPHIC_DAT…"
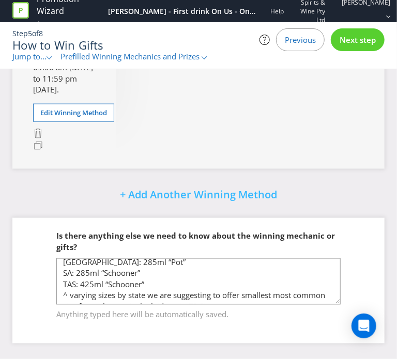
click at [363, 36] on span "Next step" at bounding box center [358, 40] width 36 height 10
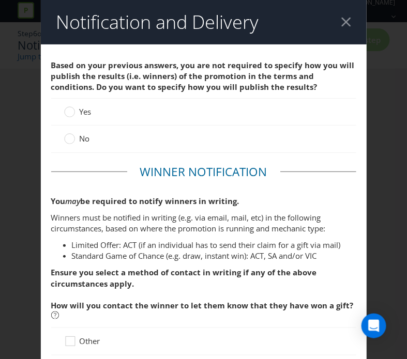
click at [80, 140] on span "No" at bounding box center [85, 138] width 10 height 10
click at [0, 0] on input "No" at bounding box center [0, 0] width 0 height 0
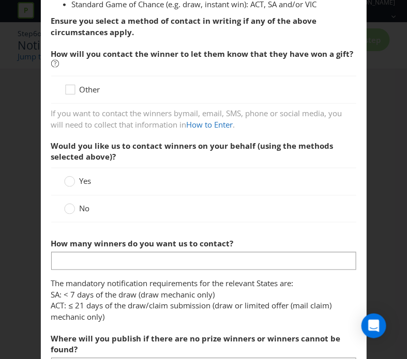
scroll to position [323, 0]
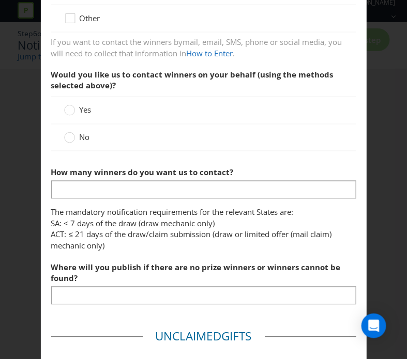
click at [72, 133] on label "No" at bounding box center [78, 137] width 28 height 11
click at [0, 0] on input "No" at bounding box center [0, 0] width 0 height 0
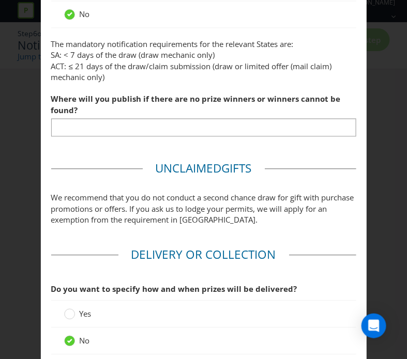
scroll to position [452, 0]
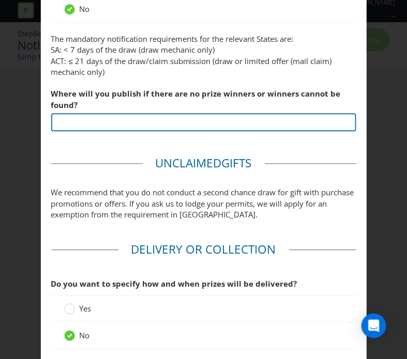
click at [114, 118] on input "text" at bounding box center [203, 122] width 305 height 18
type input "NA"
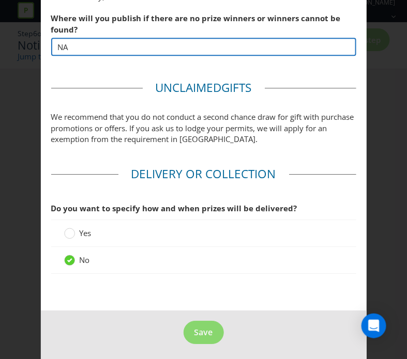
scroll to position [530, 0]
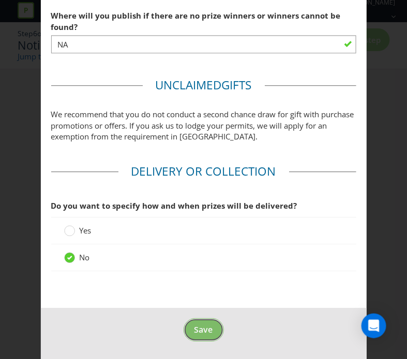
click at [194, 329] on span "Save" at bounding box center [203, 329] width 19 height 11
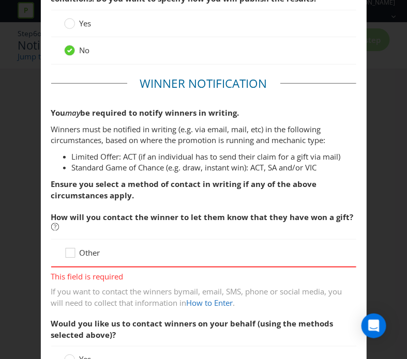
scroll to position [109, 0]
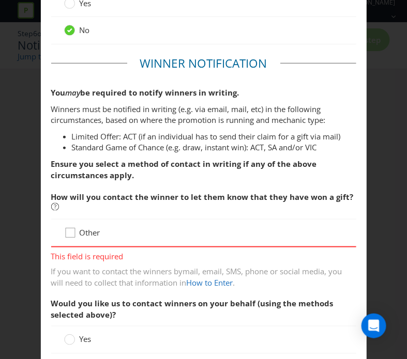
click at [72, 231] on icon at bounding box center [72, 236] width 16 height 16
click at [0, 0] on input "Other" at bounding box center [0, 0] width 0 height 0
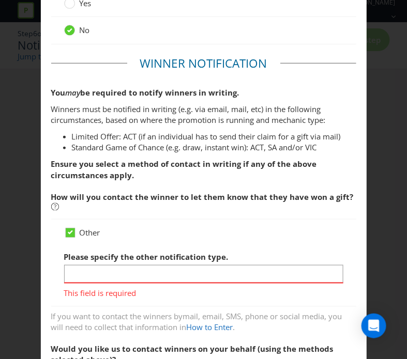
scroll to position [238, 0]
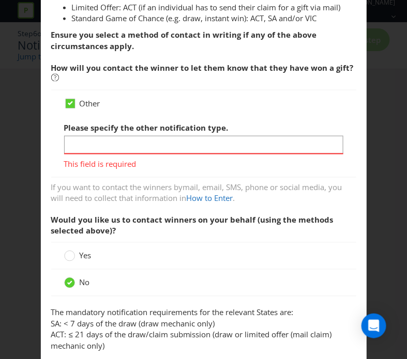
click at [101, 169] on span "This field is required" at bounding box center [203, 162] width 279 height 15
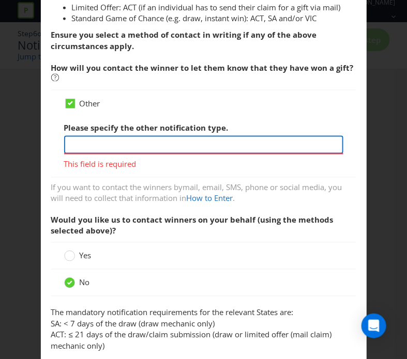
click at [99, 149] on input "text" at bounding box center [203, 145] width 279 height 18
type input "NA"
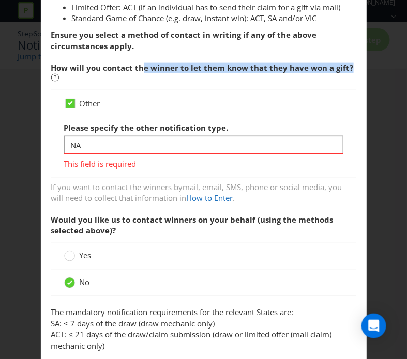
click at [139, 64] on span "How will you contact the winner to let them know that they have won a gift?" at bounding box center [203, 73] width 305 height 33
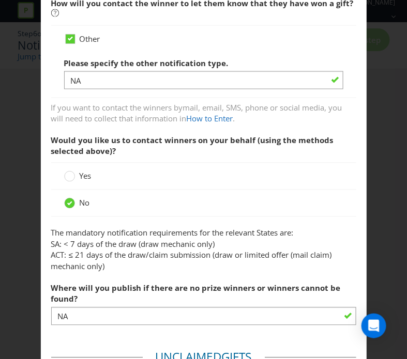
click at [132, 178] on div "Yes" at bounding box center [203, 176] width 279 height 11
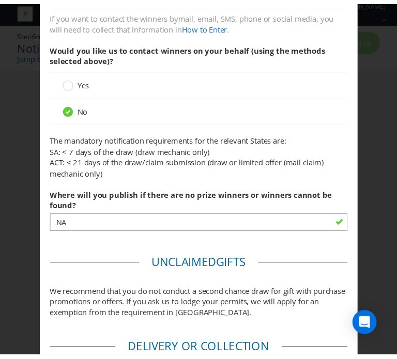
scroll to position [561, 0]
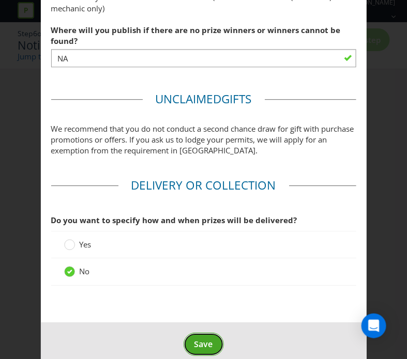
click at [201, 344] on span "Save" at bounding box center [203, 344] width 19 height 11
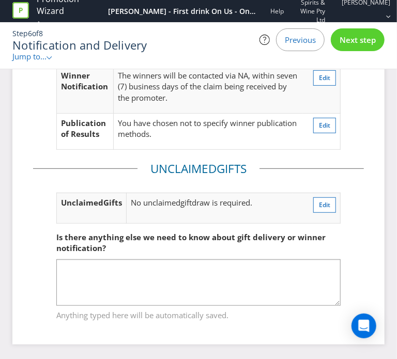
scroll to position [78, 0]
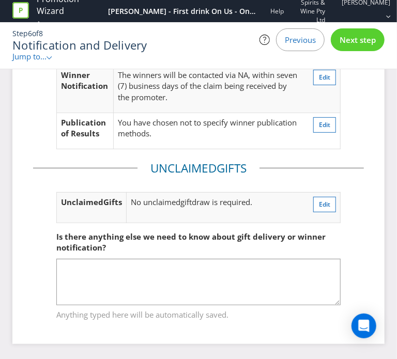
click at [348, 38] on span "Next step" at bounding box center [358, 40] width 36 height 10
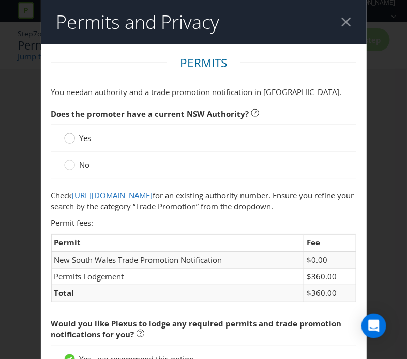
click at [67, 137] on div at bounding box center [69, 134] width 5 height 5
click at [0, 0] on input "Yes" at bounding box center [0, 0] width 0 height 0
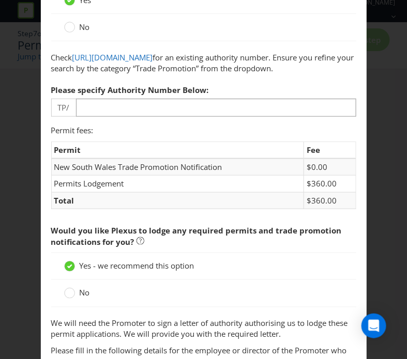
scroll to position [194, 0]
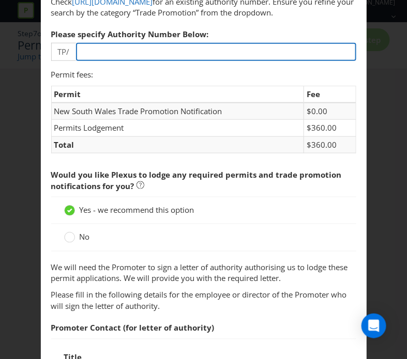
click at [146, 61] on input "number" at bounding box center [216, 52] width 280 height 18
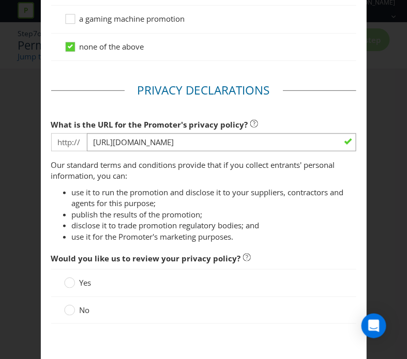
scroll to position [951, 0]
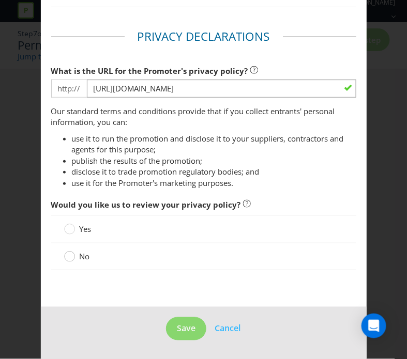
click at [69, 254] on circle at bounding box center [69, 256] width 10 height 10
click at [0, 0] on input "No" at bounding box center [0, 0] width 0 height 0
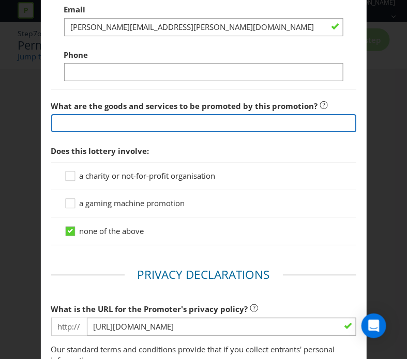
click at [140, 132] on input "text" at bounding box center [203, 123] width 305 height 18
drag, startPoint x: 132, startPoint y: 140, endPoint x: -30, endPoint y: 161, distance: 163.3
click at [0, 161] on html "Promotion Wizard Kirin Hyoketsu - First drink On Us - On Premise Help Lion - Be…" at bounding box center [203, 179] width 407 height 359
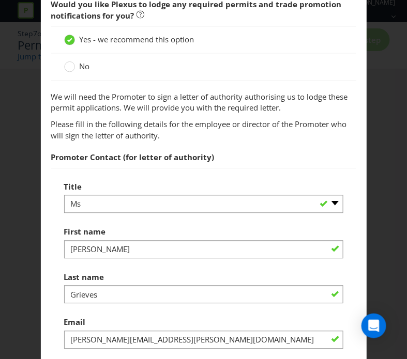
scroll to position [240, 0]
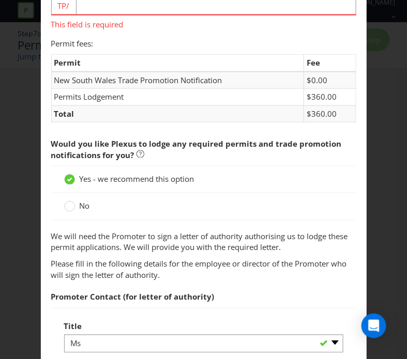
paste input "TP/02606"
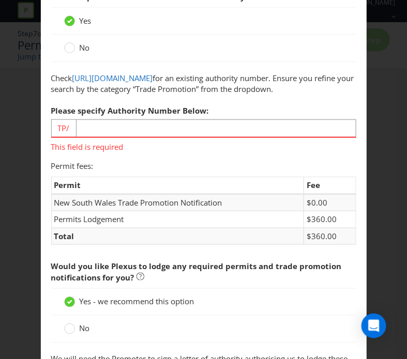
scroll to position [0, 0]
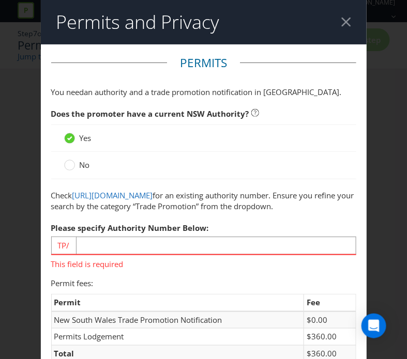
type input "Kirin Hyoketsu Lemon 4%TP/02606"
drag, startPoint x: 102, startPoint y: 279, endPoint x: 99, endPoint y: 269, distance: 10.7
click at [100, 270] on div "Please specify Authority Number Below: TP/ This field is required" at bounding box center [203, 244] width 305 height 52
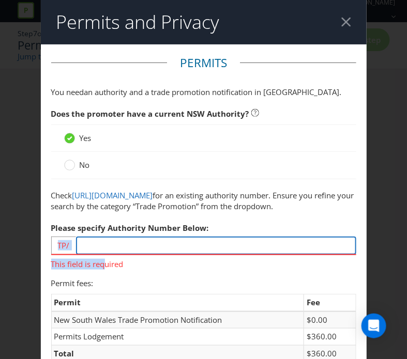
click at [99, 255] on input "number" at bounding box center [216, 246] width 280 height 18
paste input "02606"
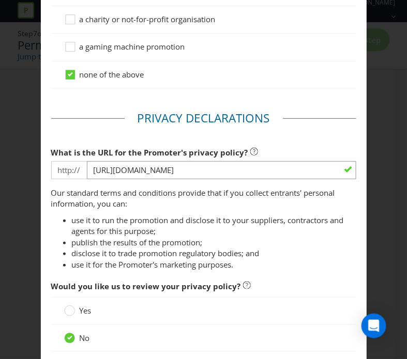
scroll to position [951, 0]
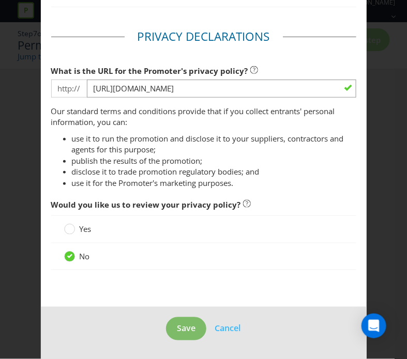
type input "02606"
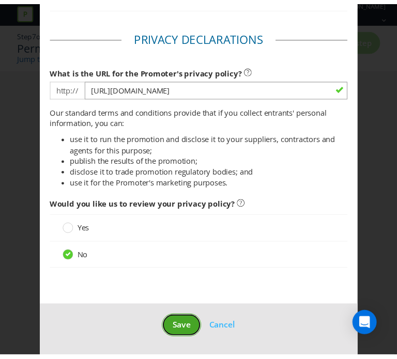
scroll to position [936, 0]
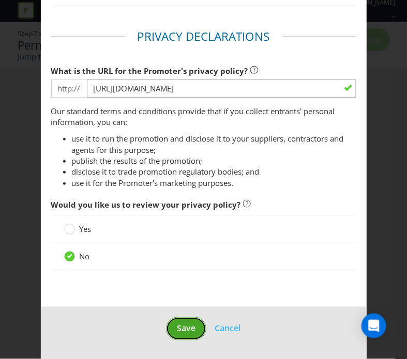
click at [171, 325] on button "Save" at bounding box center [186, 329] width 40 height 23
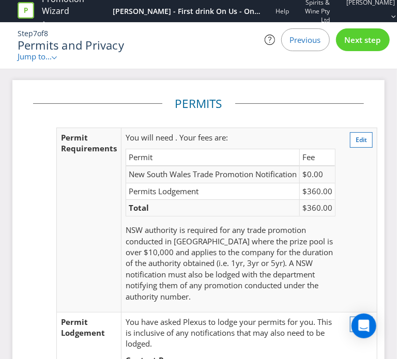
drag, startPoint x: 199, startPoint y: 139, endPoint x: 257, endPoint y: 186, distance: 73.9
click at [257, 183] on td "New South Wales Trade Promotion Notification" at bounding box center [213, 174] width 174 height 17
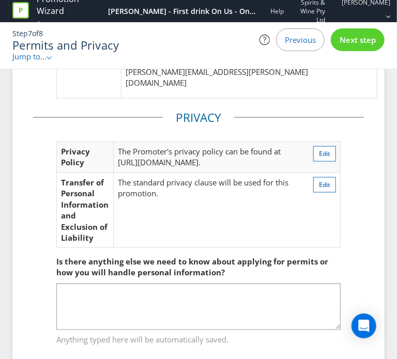
scroll to position [295, 0]
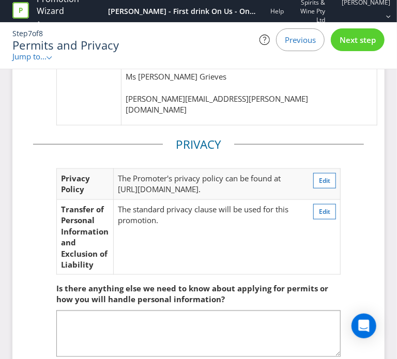
click at [355, 41] on span "Next step" at bounding box center [358, 40] width 36 height 10
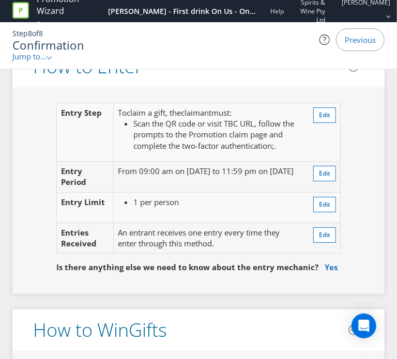
scroll to position [1007, 0]
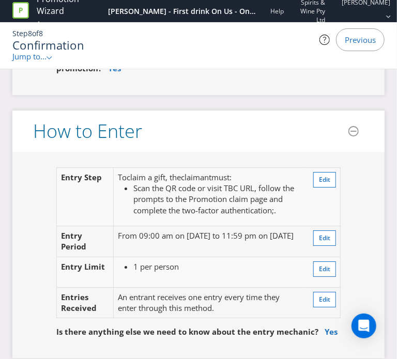
click at [283, 208] on li "Scan the QR code or visit TBC URL, follow the prompts to the Promotion claim pa…" at bounding box center [216, 199] width 166 height 33
click at [326, 177] on span "Edit" at bounding box center [324, 179] width 11 height 9
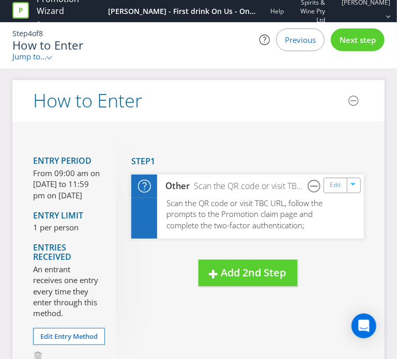
click at [367, 38] on span "Next step" at bounding box center [358, 40] width 36 height 10
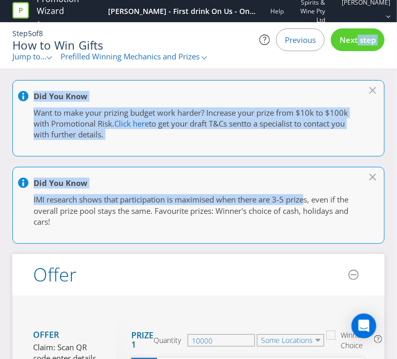
drag, startPoint x: 354, startPoint y: 40, endPoint x: 307, endPoint y: 194, distance: 160.7
click at [307, 80] on div "Promotion Wizard Kirin Hyoketsu - First drink On Us - On Premise Help Lion - Be…" at bounding box center [198, 40] width 397 height 80
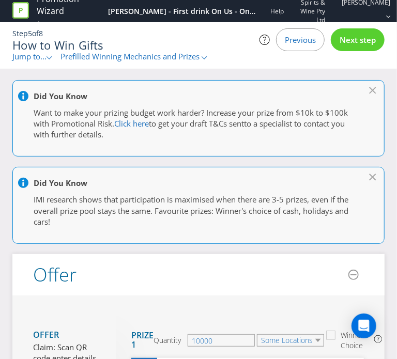
drag, startPoint x: 307, startPoint y: 194, endPoint x: 263, endPoint y: 208, distance: 46.3
click at [263, 208] on p "IMI research shows that participation is maximised when there are 3-5 prizes, e…" at bounding box center [194, 210] width 320 height 33
click at [346, 41] on span "Next step" at bounding box center [358, 40] width 36 height 10
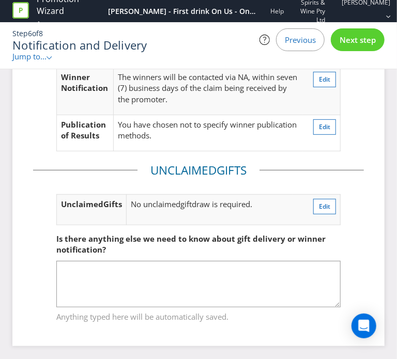
scroll to position [78, 0]
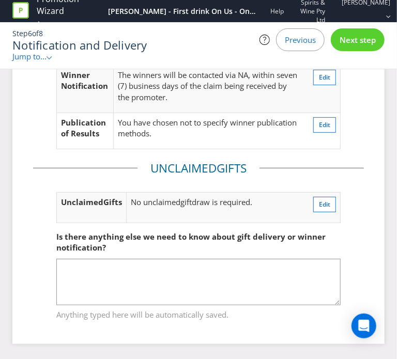
click at [362, 50] on div "Next step" at bounding box center [358, 39] width 54 height 23
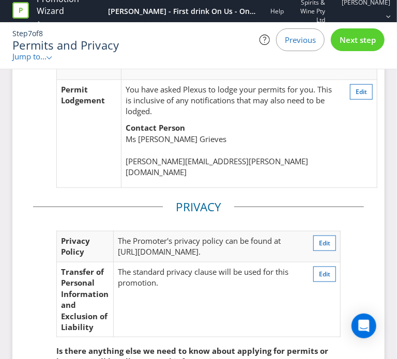
scroll to position [360, 0]
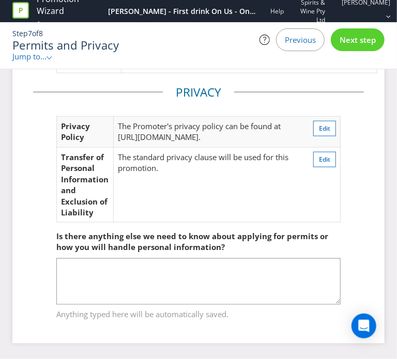
click at [348, 41] on span "Next step" at bounding box center [358, 40] width 36 height 10
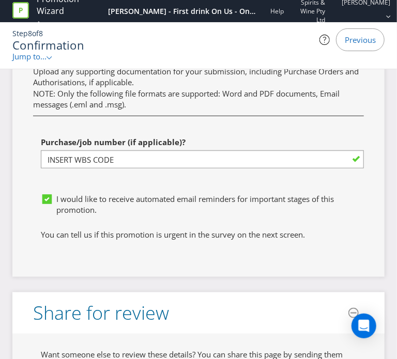
scroll to position [3648, 0]
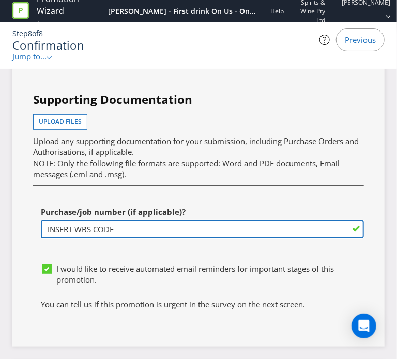
click at [117, 233] on input "INSERT WBS CODE" at bounding box center [202, 229] width 323 height 18
drag, startPoint x: 122, startPoint y: 231, endPoint x: 0, endPoint y: 248, distance: 122.7
paste input "MAU-KIRI400012.SAC"
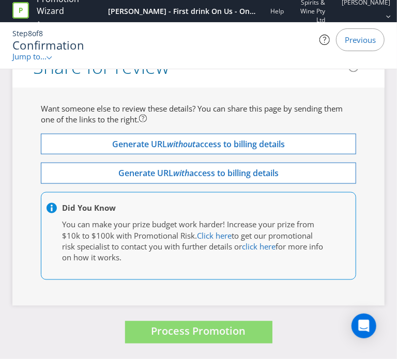
scroll to position [3641, 0]
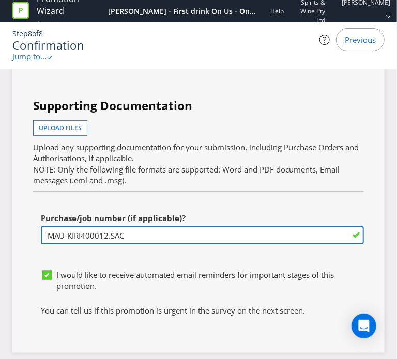
type input "MAU-KIRI400012.SAC"
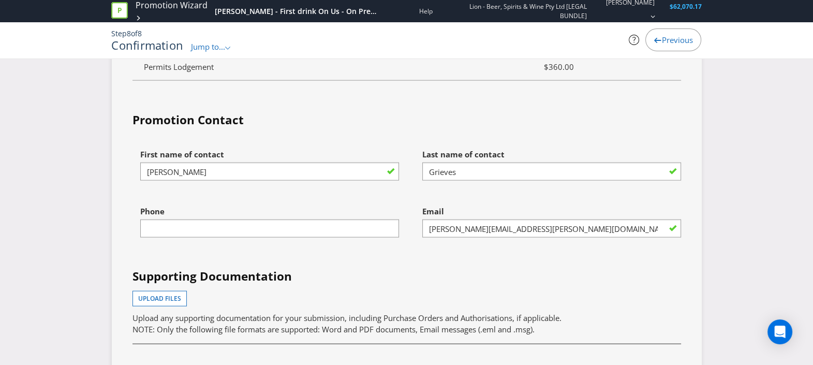
scroll to position [2883, 0]
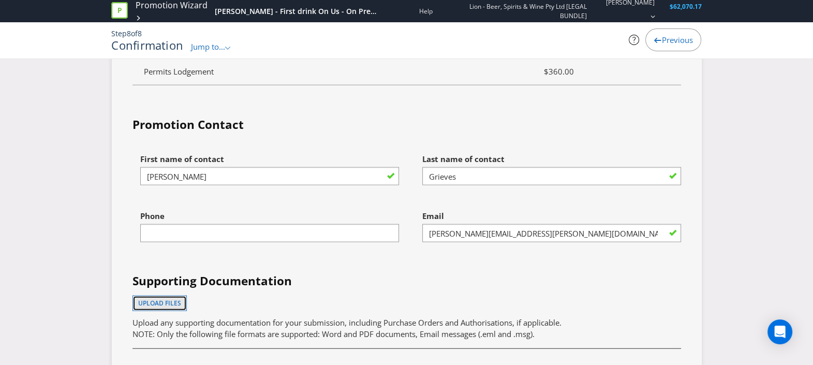
click at [178, 298] on span "Upload files" at bounding box center [159, 302] width 43 height 9
click at [176, 298] on span "Upload files" at bounding box center [159, 302] width 43 height 9
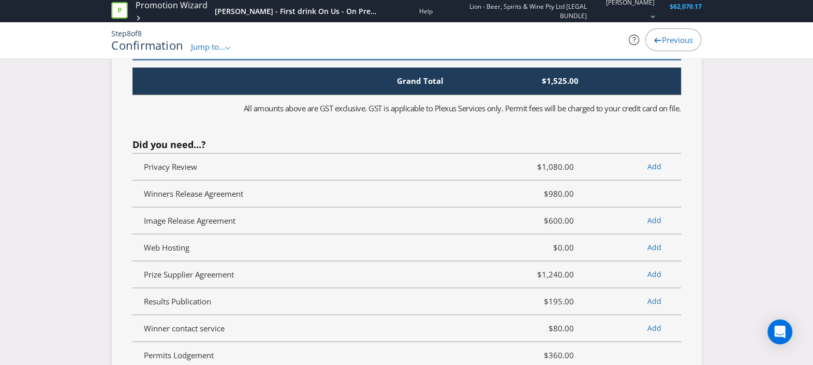
scroll to position [3324, 0]
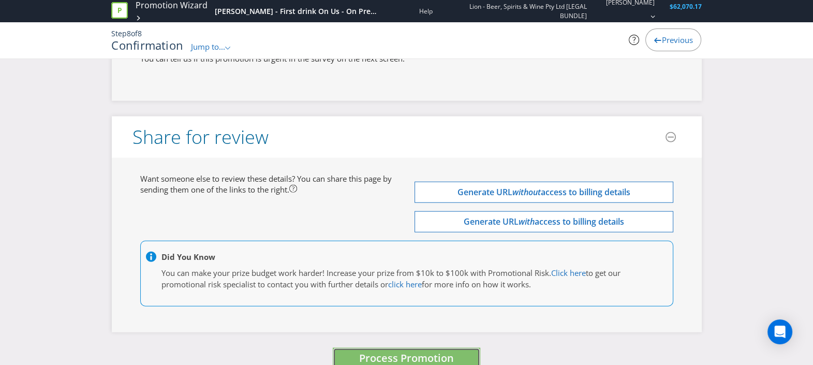
click at [429, 351] on span "Process Promotion" at bounding box center [406, 358] width 95 height 14
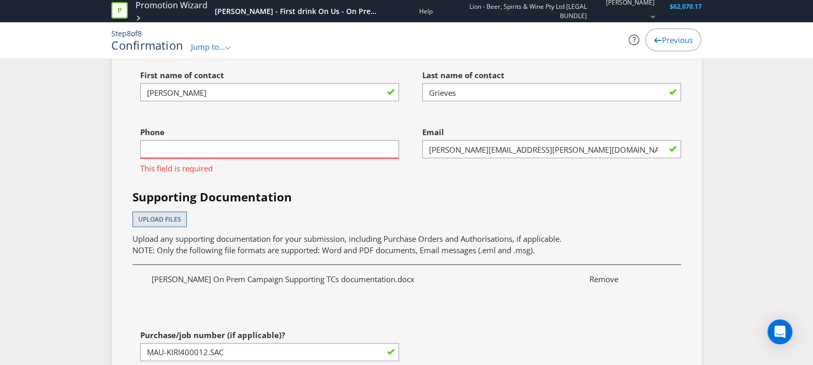
scroll to position [2985, 0]
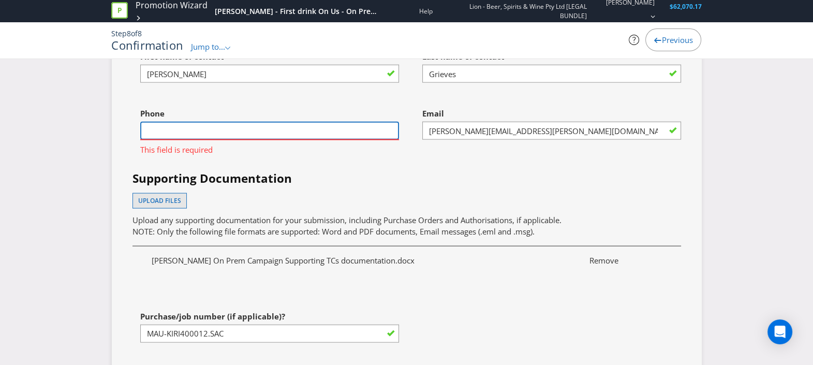
click at [326, 122] on input "text" at bounding box center [269, 131] width 259 height 18
type input "0403557493"
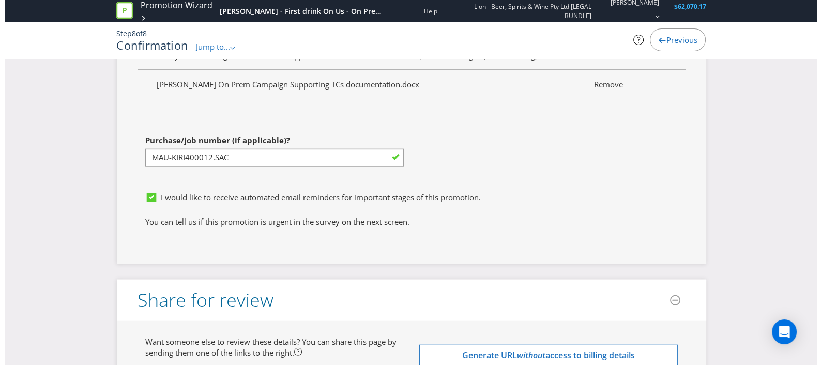
scroll to position [3324, 0]
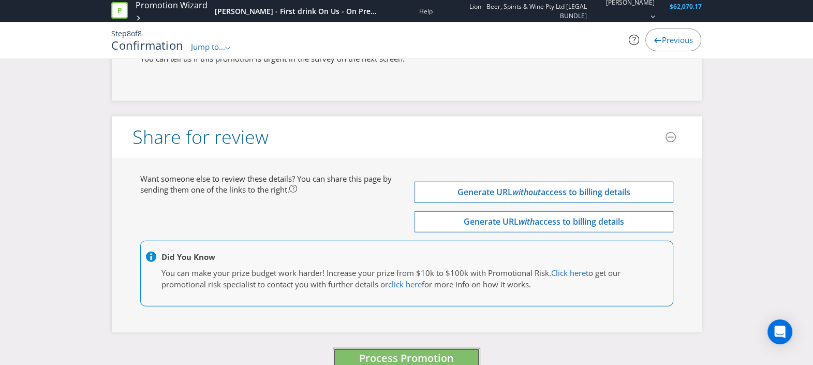
click at [410, 351] on span "Process Promotion" at bounding box center [406, 358] width 95 height 14
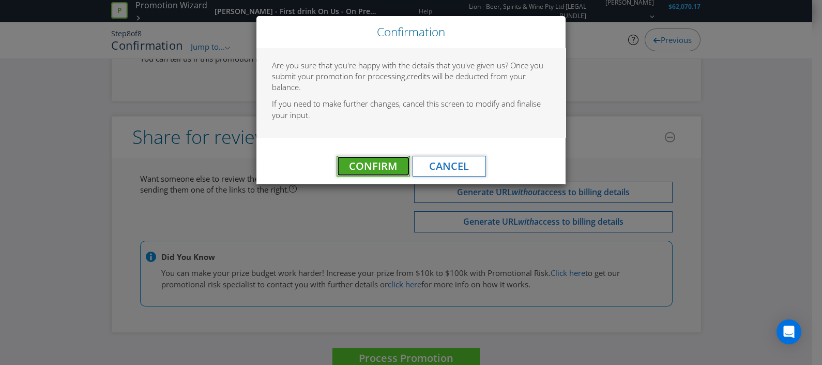
click at [365, 163] on span "Confirm" at bounding box center [373, 166] width 48 height 14
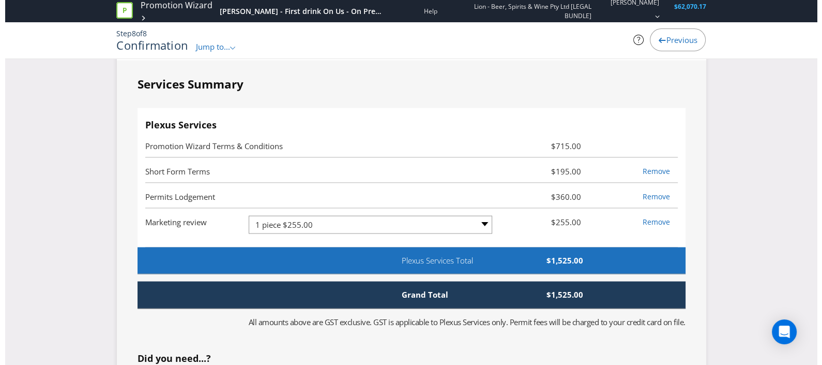
scroll to position [0, 0]
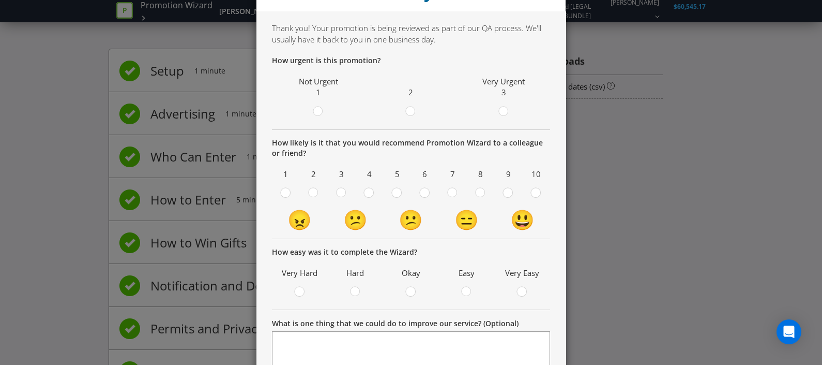
scroll to position [64, 0]
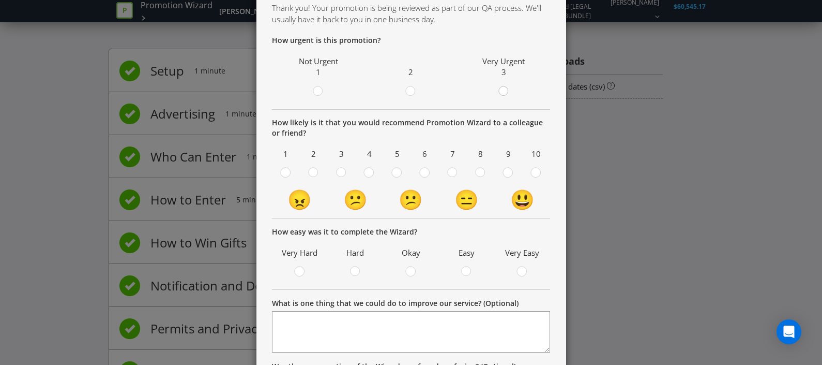
click at [501, 88] on div at bounding box center [503, 87] width 5 height 5
click at [0, 0] on input "radio" at bounding box center [0, 0] width 0 height 0
click at [424, 170] on circle at bounding box center [424, 172] width 9 height 9
click at [0, 0] on input "radio" at bounding box center [0, 0] width 0 height 0
click at [450, 178] on div at bounding box center [452, 173] width 10 height 13
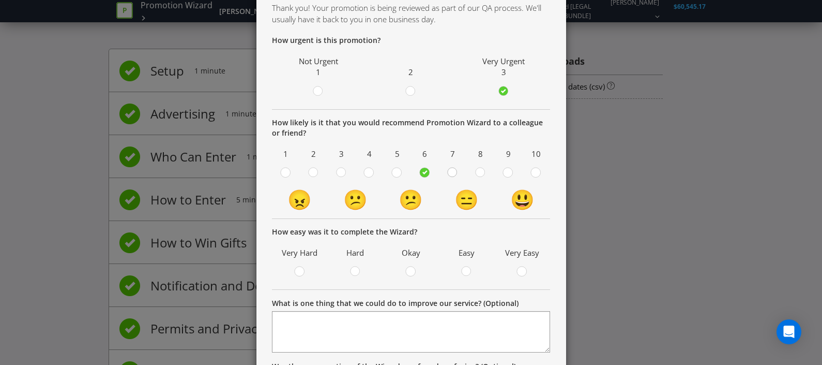
click at [0, 0] on input "radio" at bounding box center [0, 0] width 0 height 0
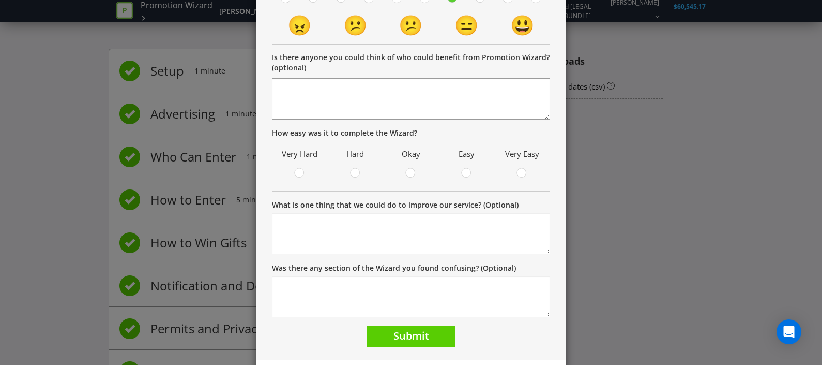
scroll to position [258, 0]
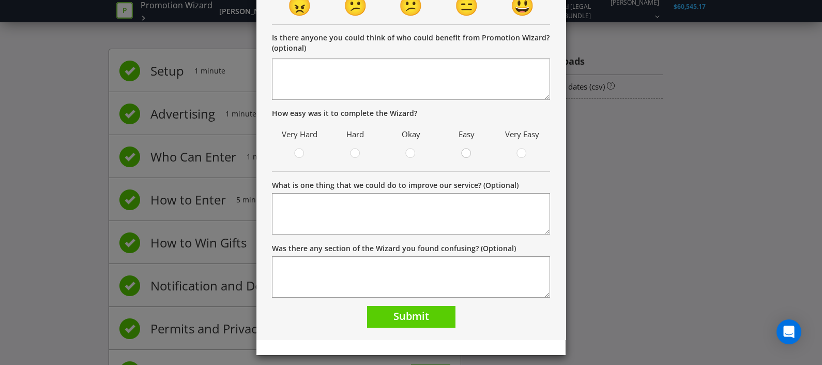
click at [466, 152] on circle at bounding box center [466, 152] width 9 height 9
click at [0, 0] on input "radio" at bounding box center [0, 0] width 0 height 0
click at [415, 309] on span "Submit" at bounding box center [412, 316] width 36 height 14
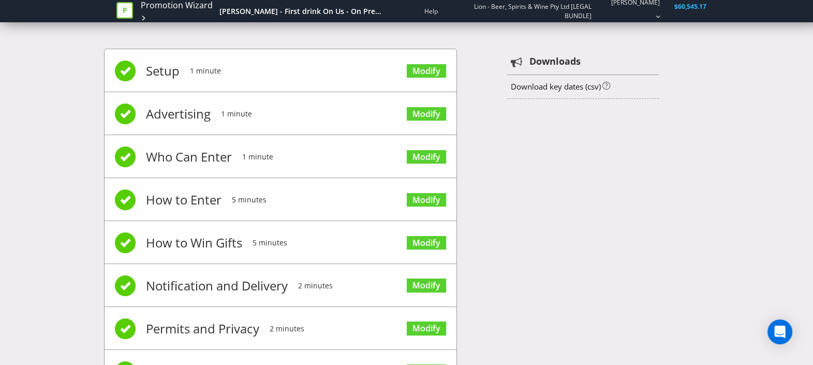
click at [127, 5] on icon at bounding box center [124, 10] width 17 height 17
